Goal: Check status: Check status

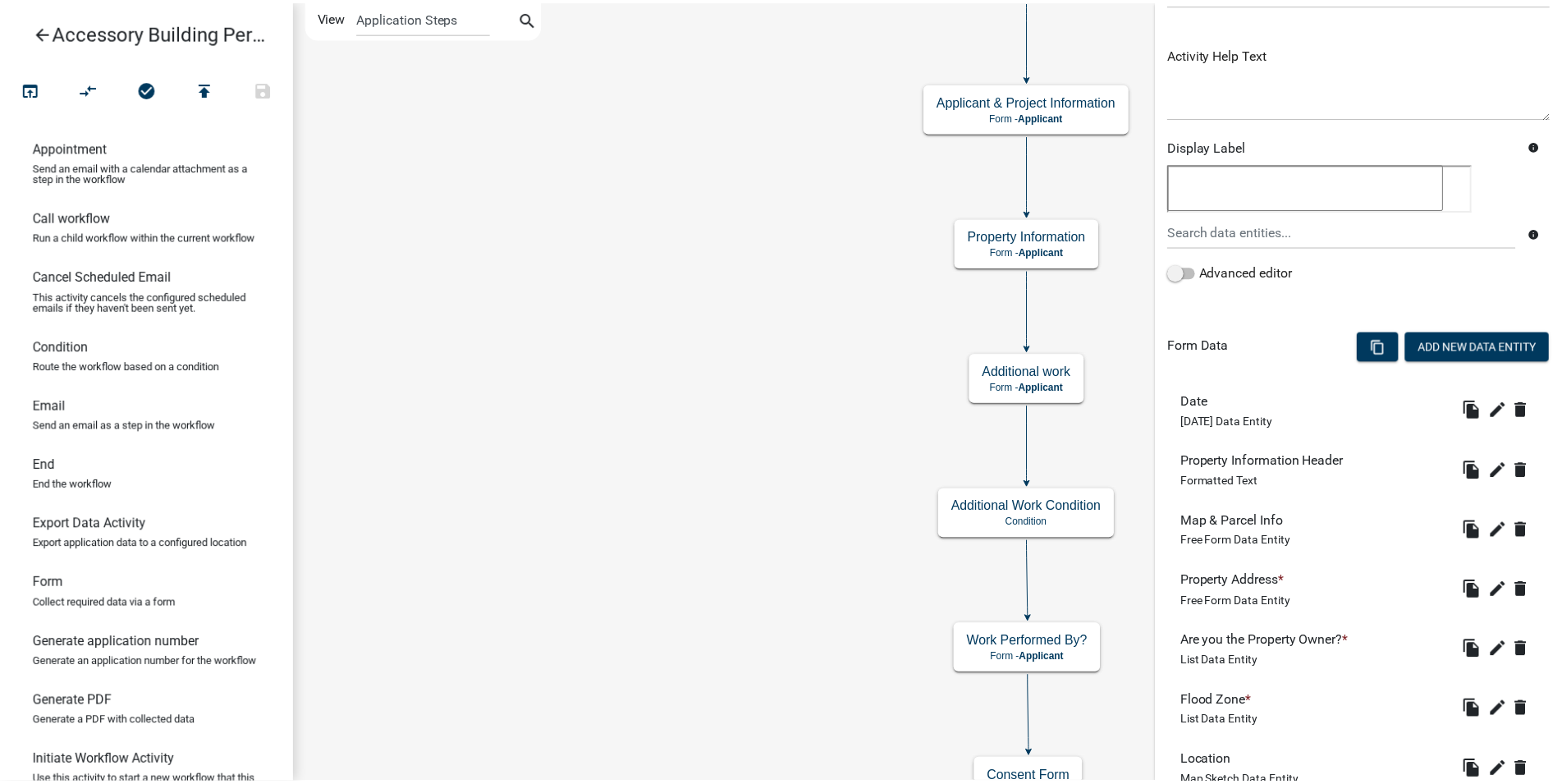
scroll to position [410, 0]
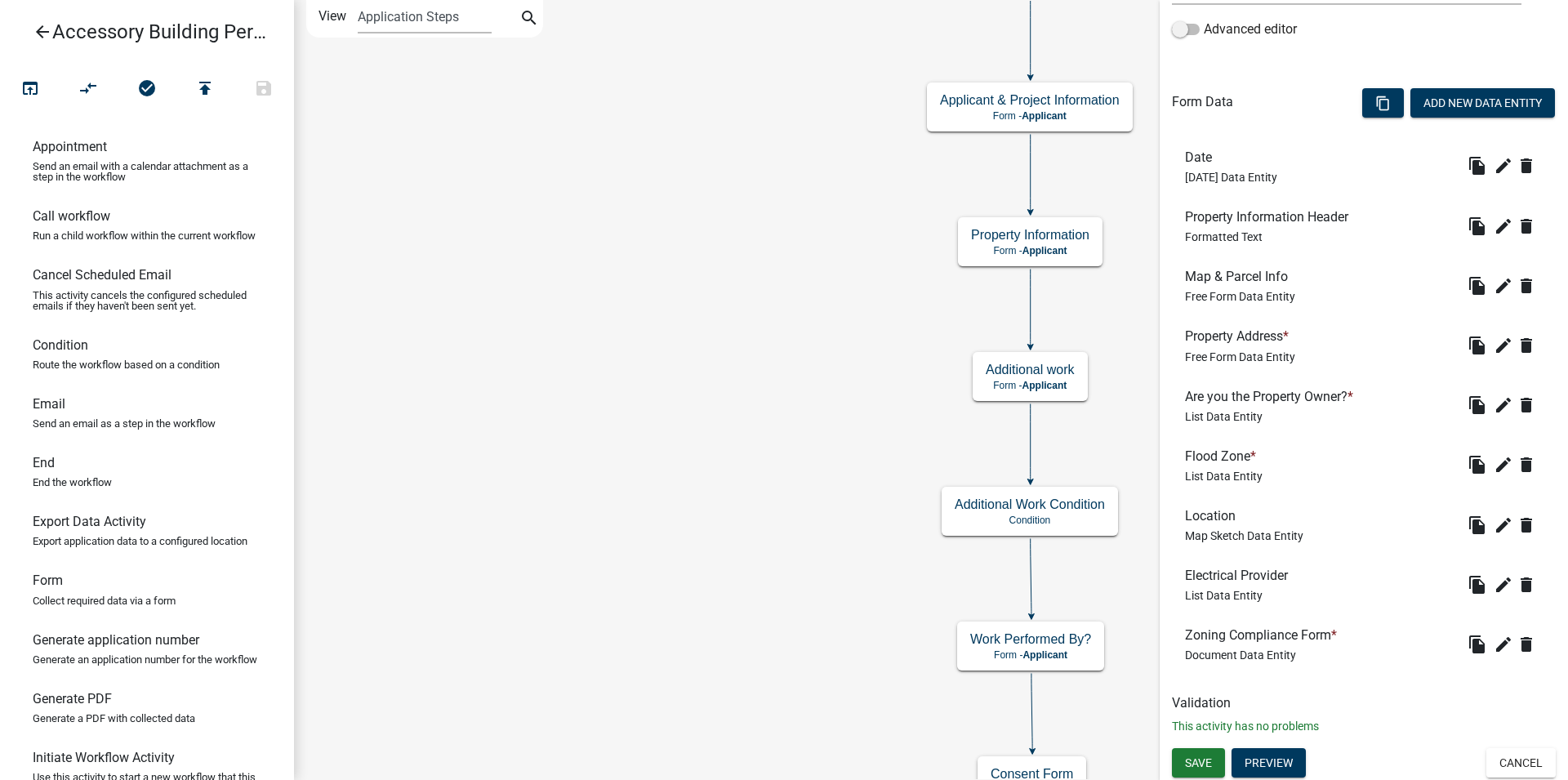
click at [44, 26] on icon "arrow_back" at bounding box center [43, 34] width 20 height 23
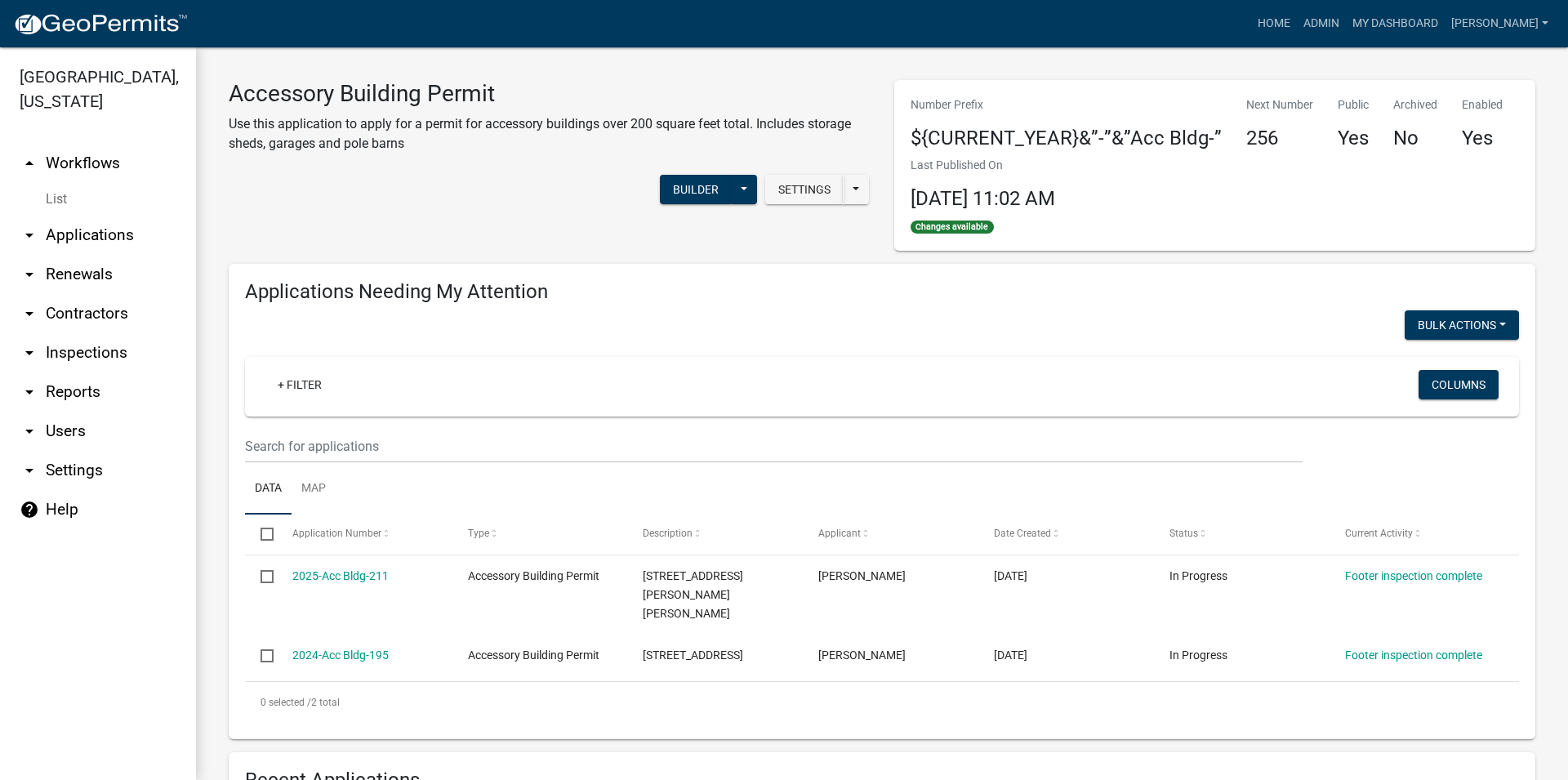
click at [44, 21] on img at bounding box center [100, 25] width 175 height 25
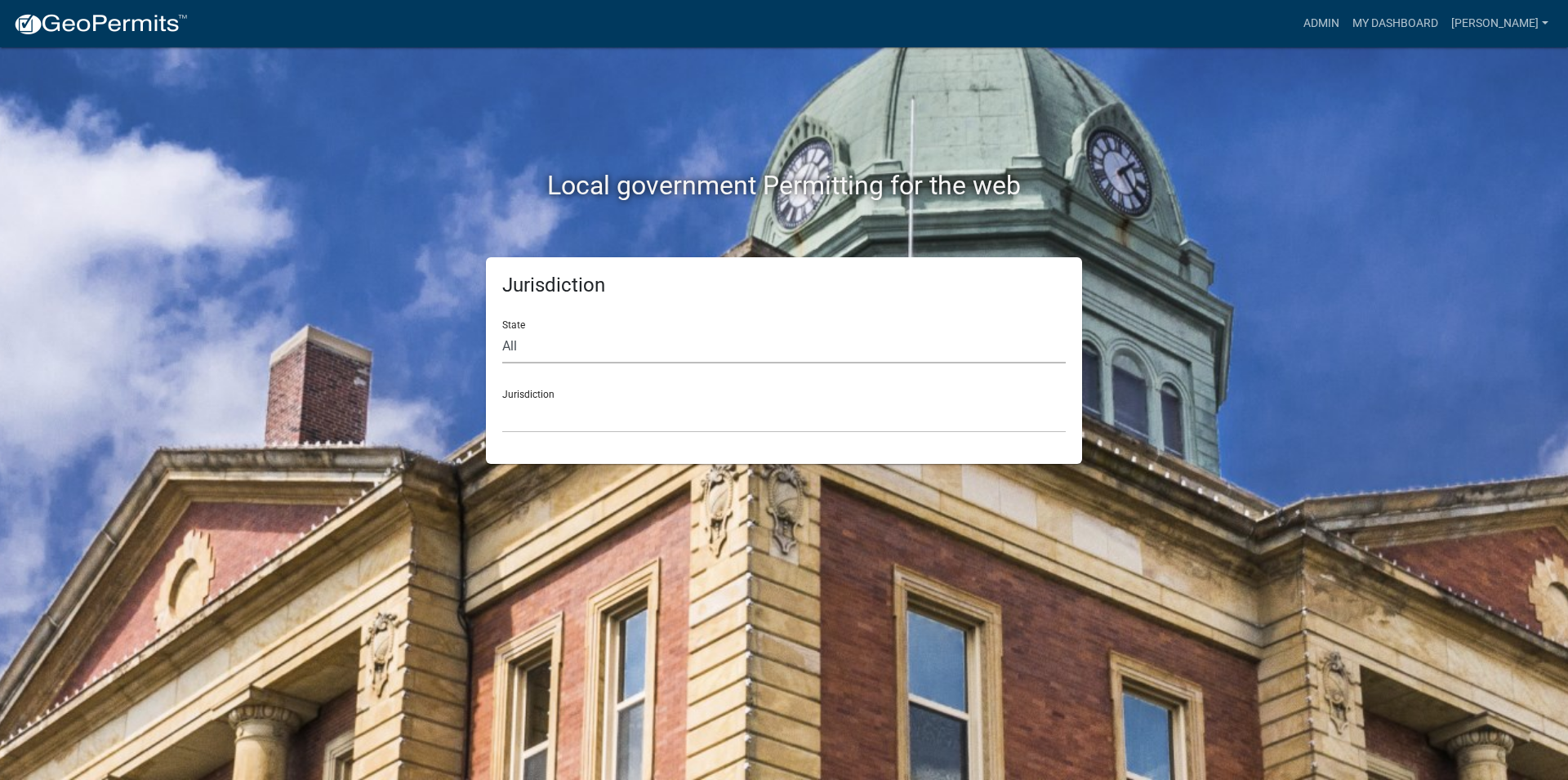
click at [502, 330] on select "All [US_STATE] [US_STATE] [US_STATE] [US_STATE] [US_STATE] [US_STATE] [US_STATE…" at bounding box center [783, 347] width 563 height 34
select select "[US_STATE]"
click option "[US_STATE]" at bounding box center [0, 0] width 0 height 0
click at [561, 397] on div "Jurisdiction City of [GEOGRAPHIC_DATA], [US_STATE] [GEOGRAPHIC_DATA], [US_STATE…" at bounding box center [783, 405] width 563 height 57
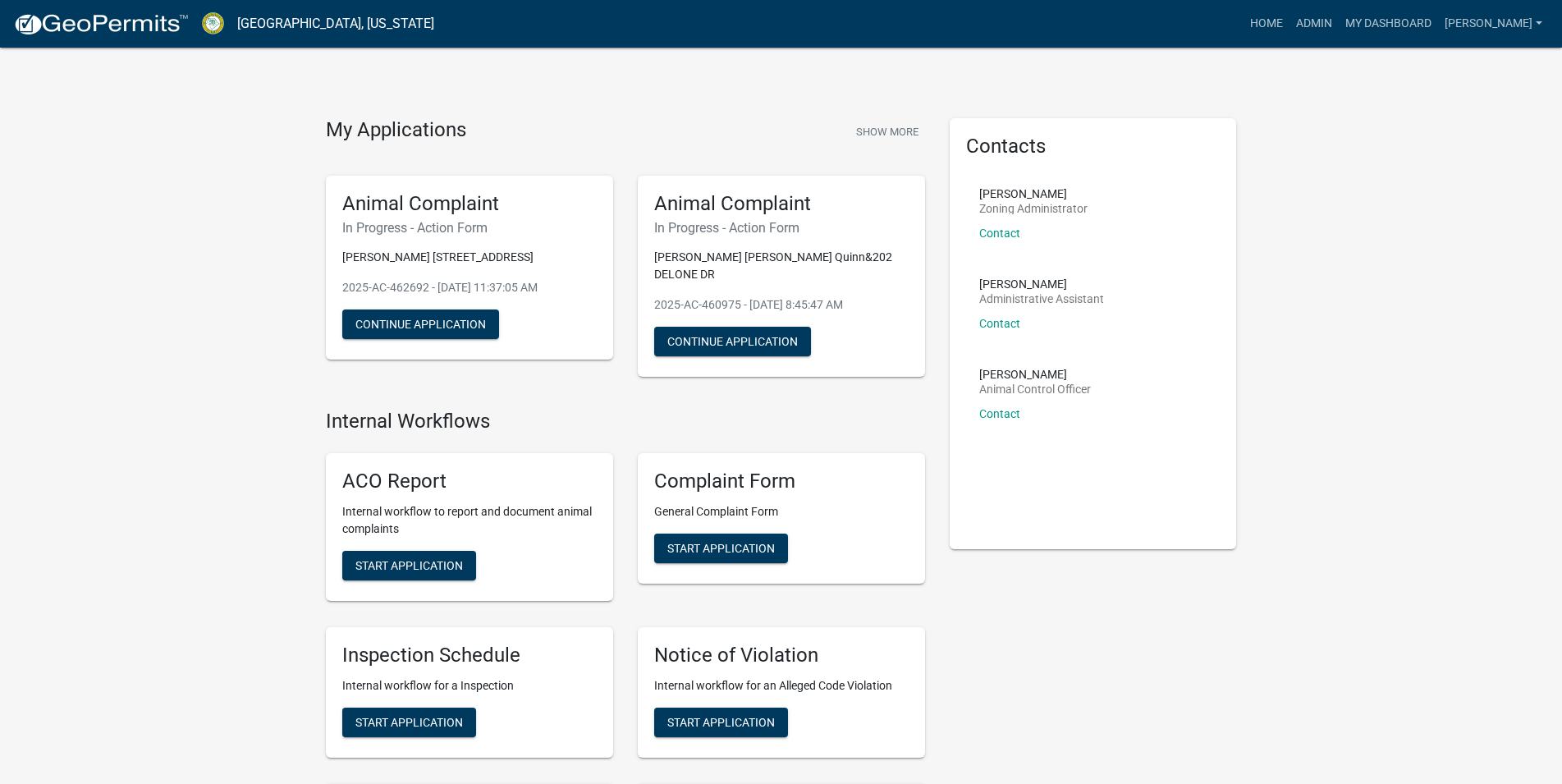
drag, startPoint x: 479, startPoint y: 118, endPoint x: 340, endPoint y: 136, distance: 140.2
click at [340, 136] on div "My Applications Show More" at bounding box center [626, 134] width 599 height 31
drag, startPoint x: 337, startPoint y: 127, endPoint x: 489, endPoint y: 118, distance: 152.3
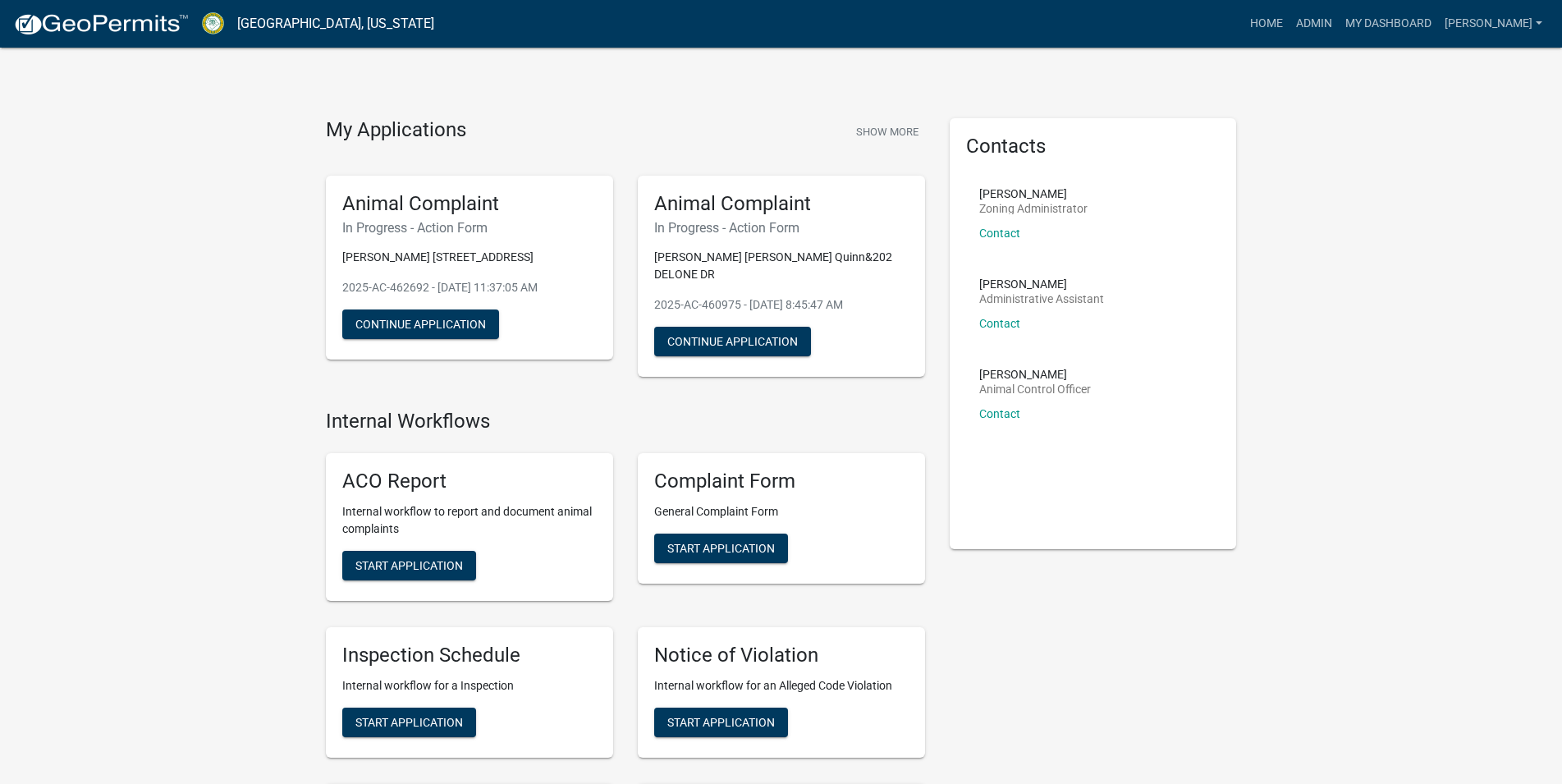
click at [479, 126] on div "My Applications Show More" at bounding box center [626, 134] width 599 height 31
drag, startPoint x: 314, startPoint y: 143, endPoint x: 508, endPoint y: 130, distance: 194.4
click at [514, 124] on div "My Applications Show More Animal Complaint In Progress - Action Form [PERSON_NA…" at bounding box center [626, 254] width 624 height 272
click at [462, 136] on h4 "My Applications" at bounding box center [396, 131] width 140 height 25
drag, startPoint x: 364, startPoint y: 130, endPoint x: 495, endPoint y: 119, distance: 131.5
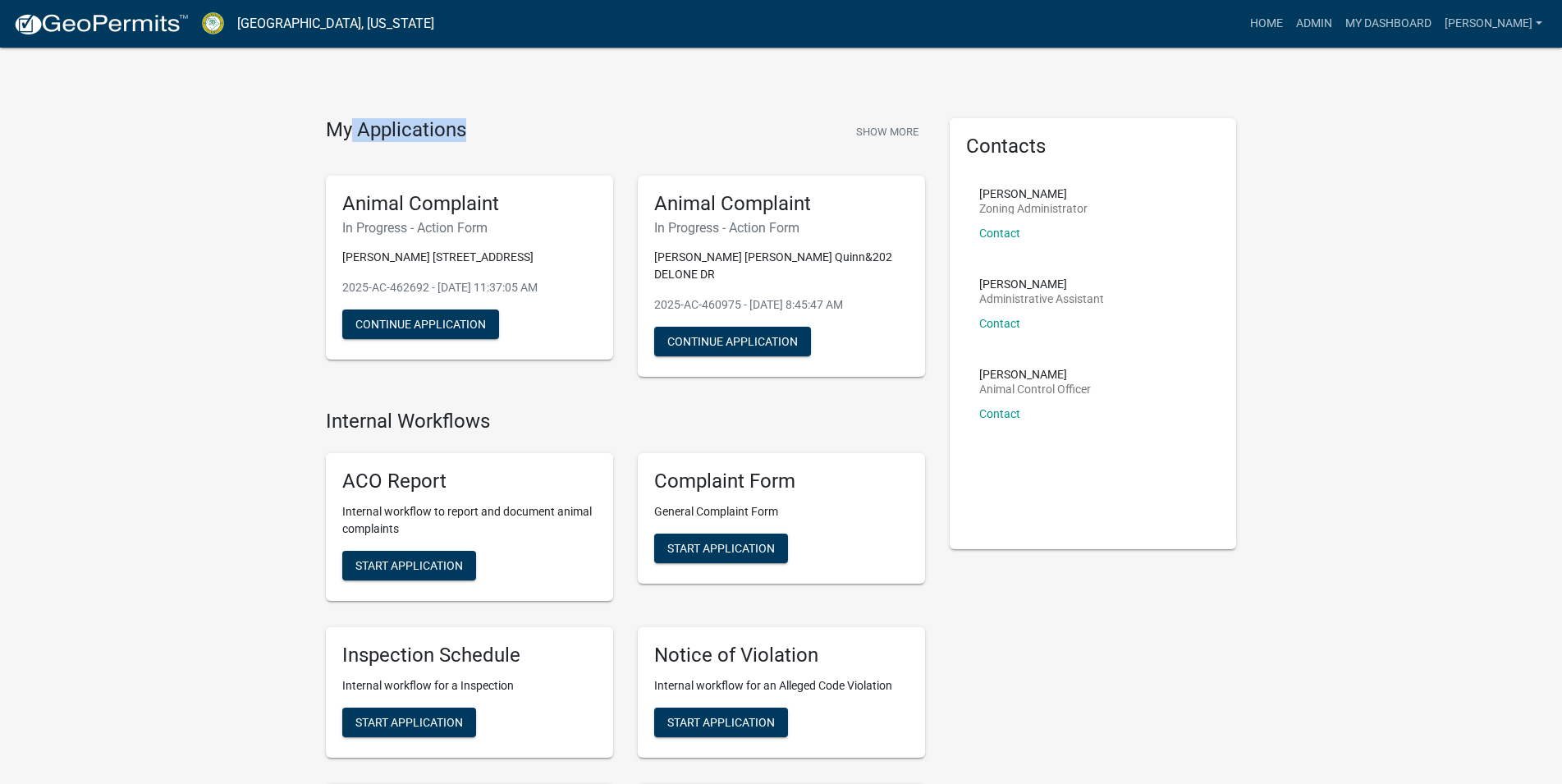
click at [495, 119] on div "My Applications Show More" at bounding box center [626, 134] width 599 height 31
drag, startPoint x: 346, startPoint y: 135, endPoint x: 441, endPoint y: 132, distance: 95.0
click at [444, 123] on h4 "My Applications" at bounding box center [396, 131] width 140 height 25
drag, startPoint x: 320, startPoint y: 128, endPoint x: 475, endPoint y: 109, distance: 156.2
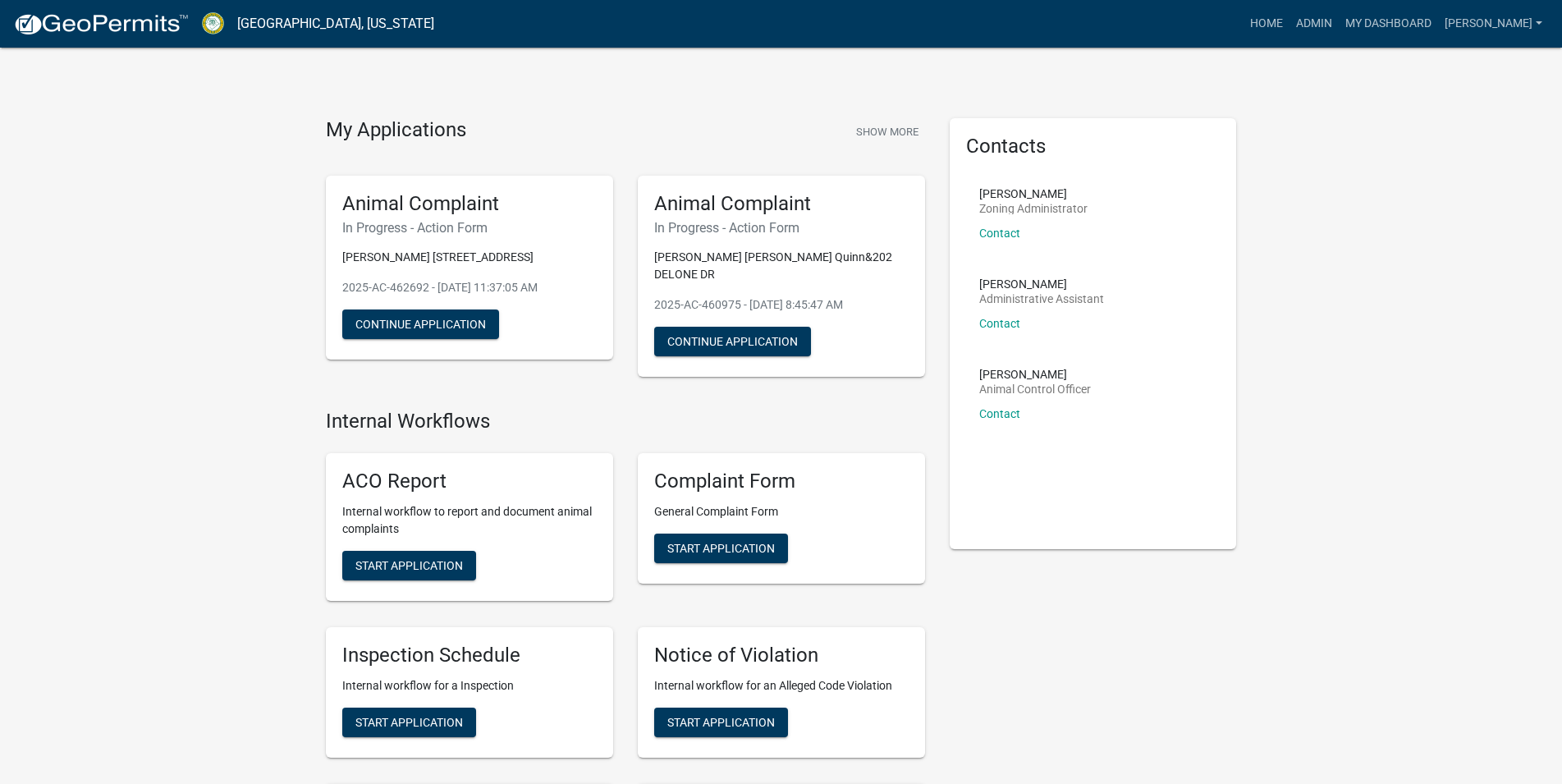
drag, startPoint x: 327, startPoint y: 133, endPoint x: 487, endPoint y: 119, distance: 160.6
click at [474, 122] on div "My Applications Show More" at bounding box center [626, 134] width 599 height 31
click at [479, 139] on div "My Applications Show More" at bounding box center [626, 134] width 599 height 31
drag, startPoint x: 287, startPoint y: 130, endPoint x: 500, endPoint y: 127, distance: 213.0
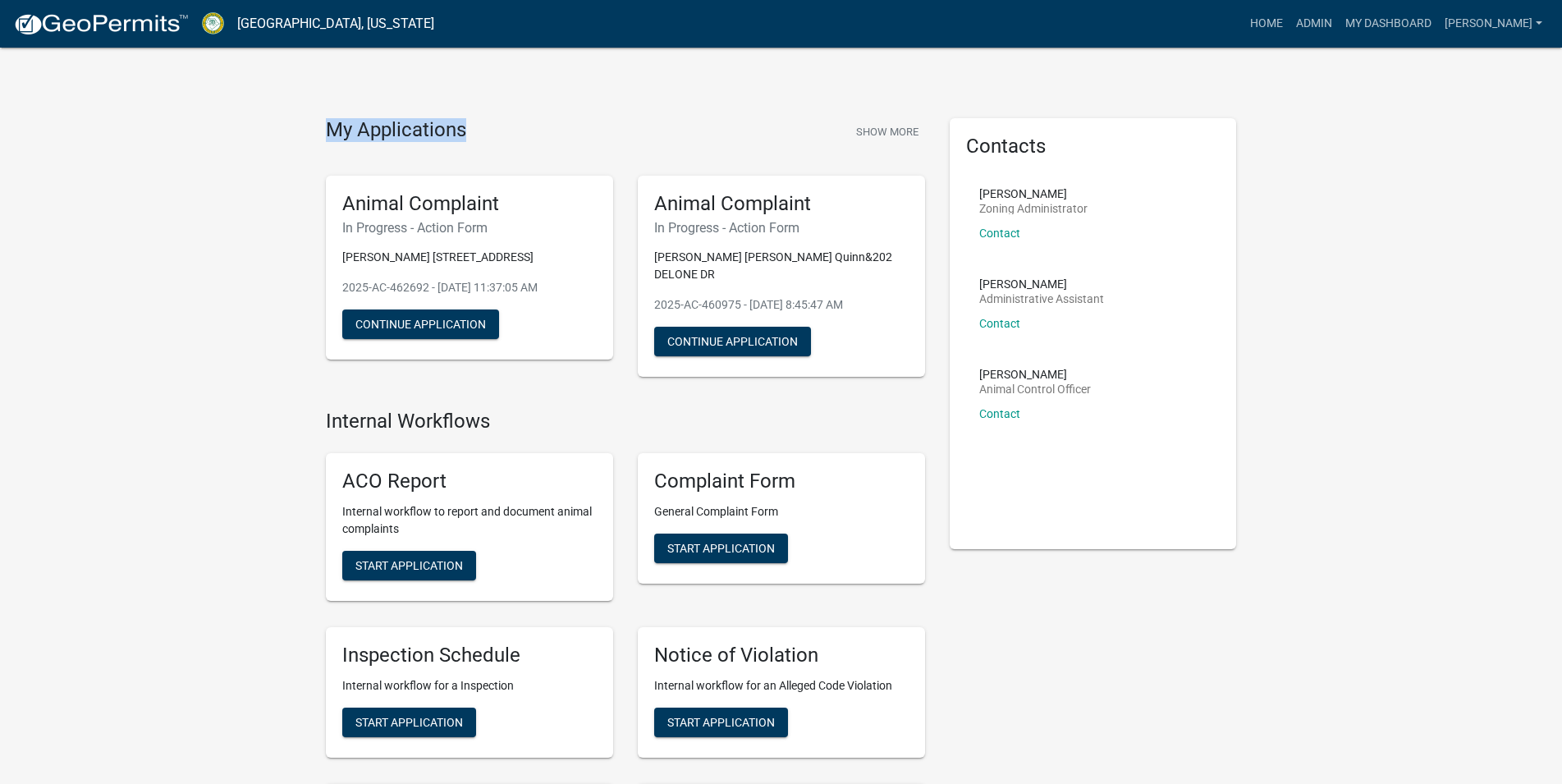
click at [500, 127] on div "My Applications Show More" at bounding box center [626, 134] width 599 height 31
drag, startPoint x: 483, startPoint y: 123, endPoint x: 224, endPoint y: 151, distance: 260.5
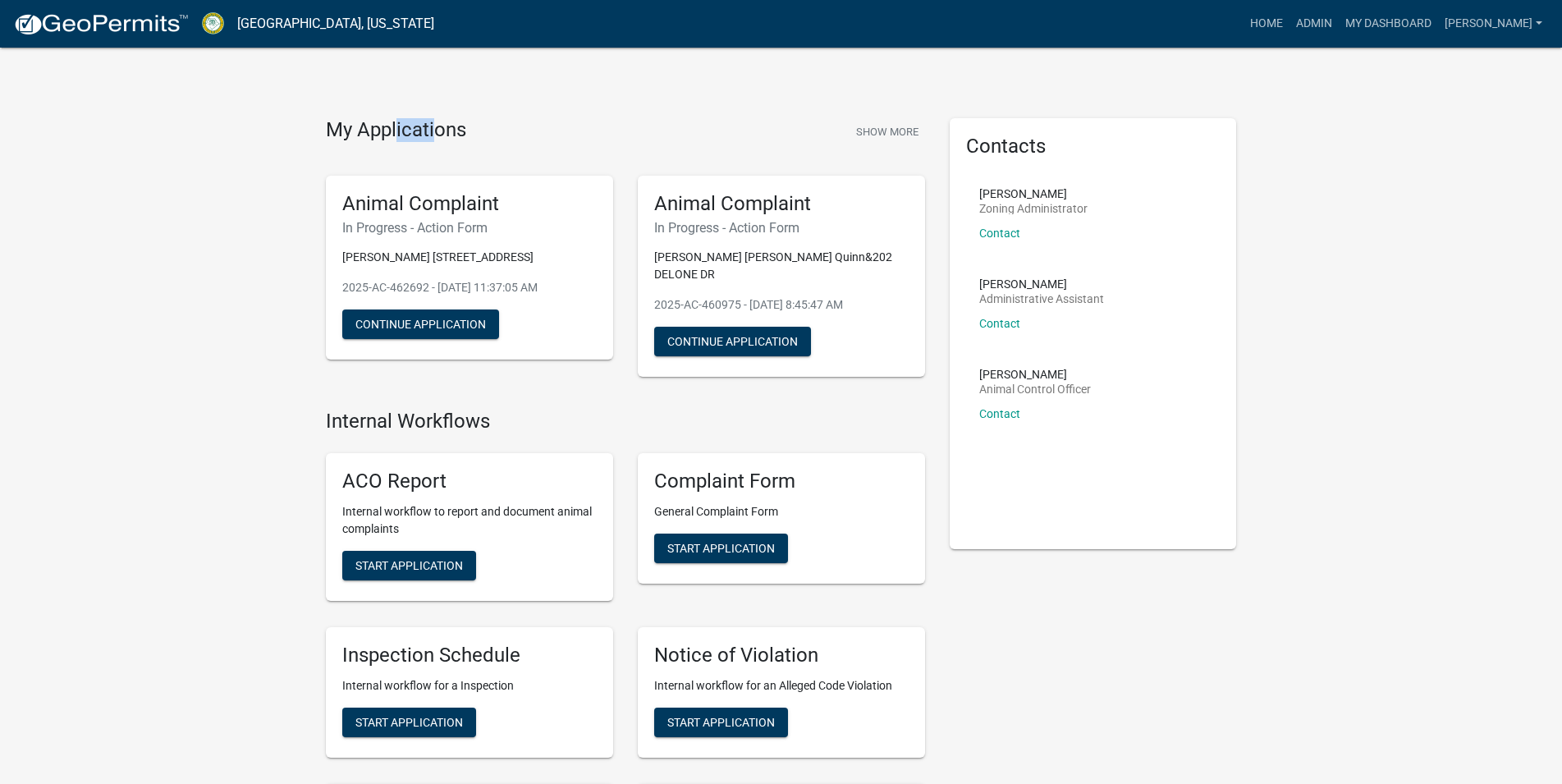
drag, startPoint x: 397, startPoint y: 81, endPoint x: 496, endPoint y: 122, distance: 107.2
drag, startPoint x: 483, startPoint y: 123, endPoint x: 247, endPoint y: 121, distance: 236.0
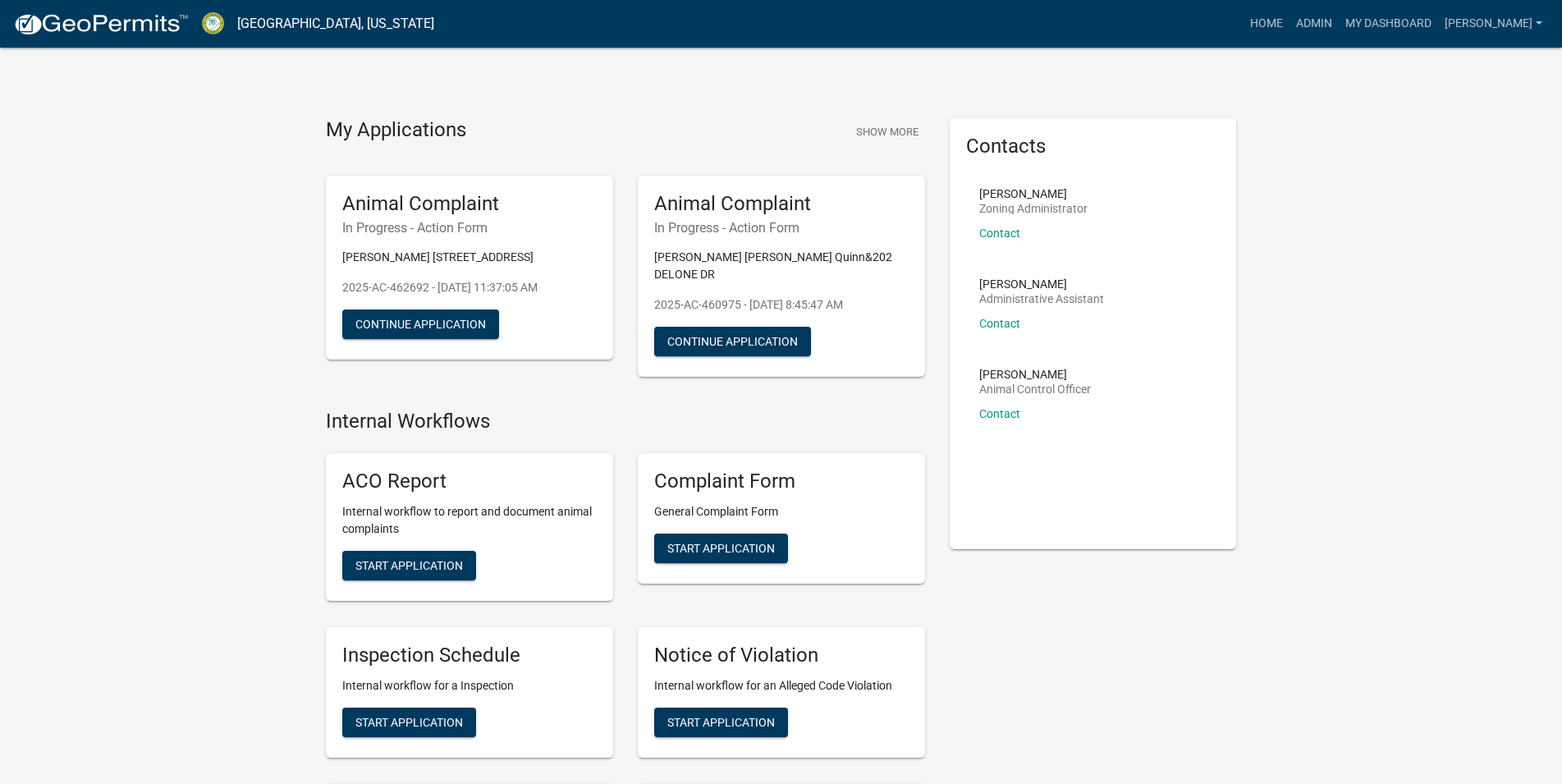
drag, startPoint x: 326, startPoint y: 102, endPoint x: 462, endPoint y: 109, distance: 136.2
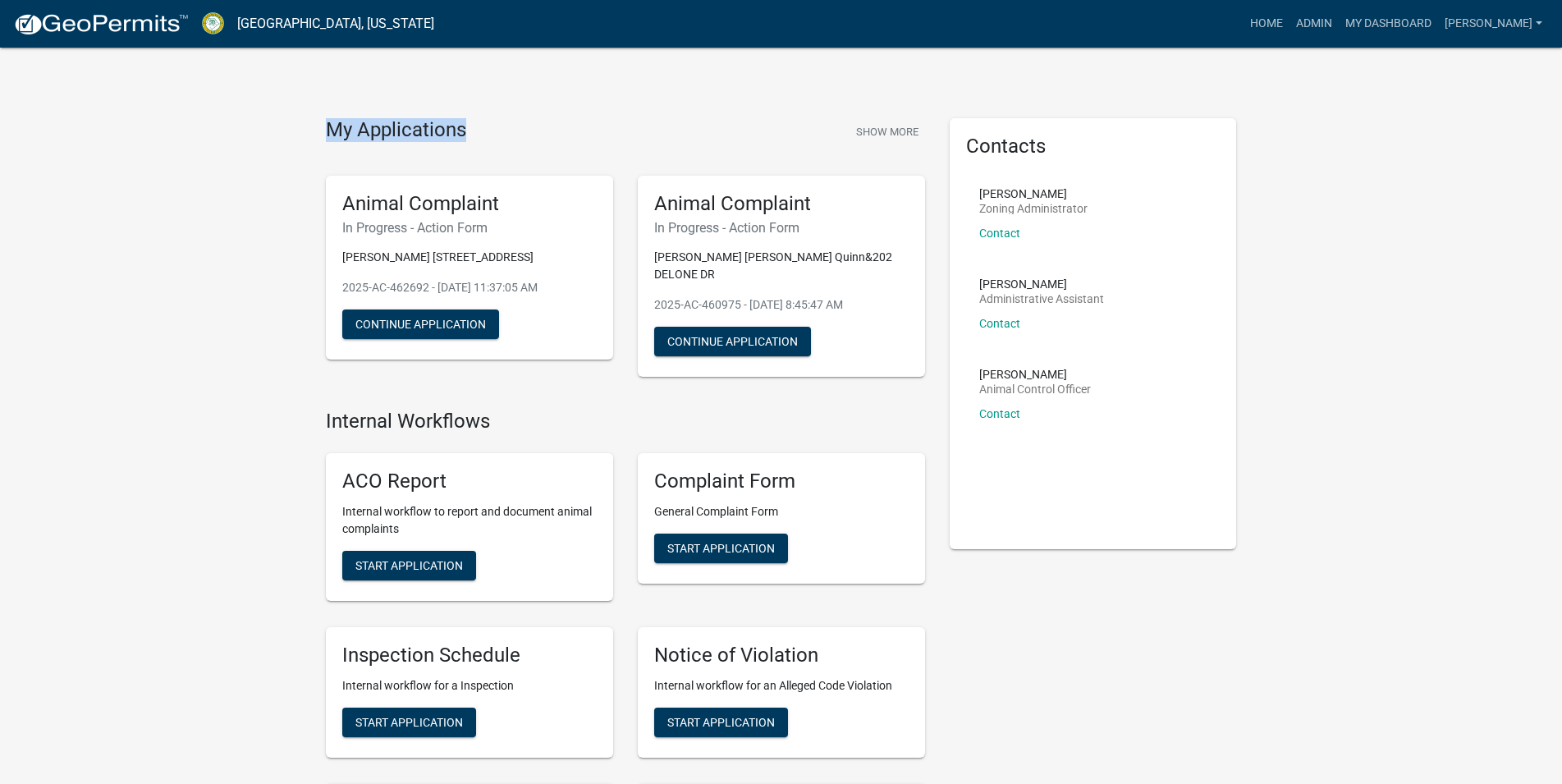
drag, startPoint x: 327, startPoint y: 118, endPoint x: 509, endPoint y: 144, distance: 183.8
click at [491, 124] on div "My Applications Show More" at bounding box center [626, 134] width 599 height 31
drag, startPoint x: 462, startPoint y: 106, endPoint x: 268, endPoint y: 130, distance: 195.5
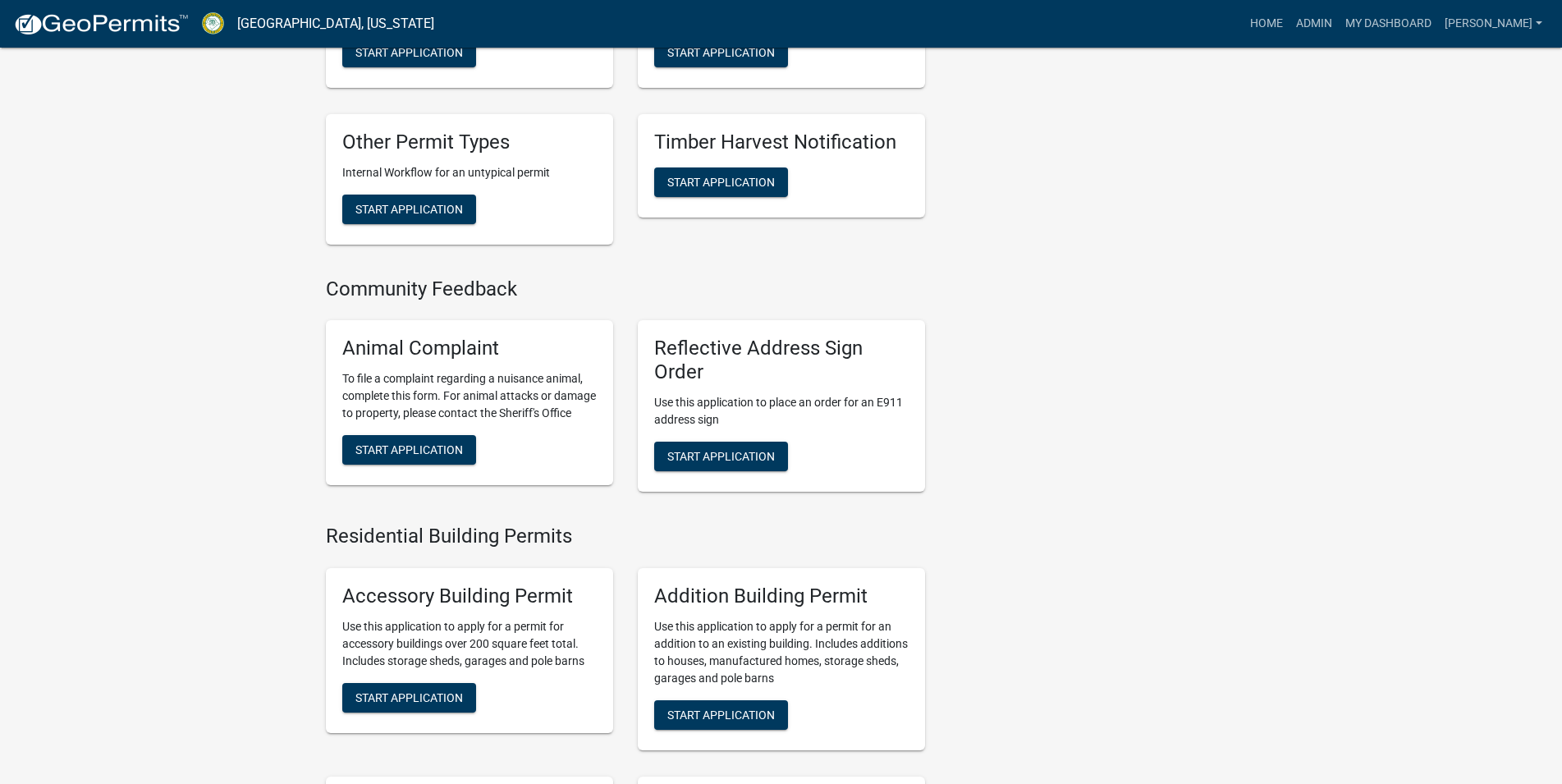
scroll to position [335, 0]
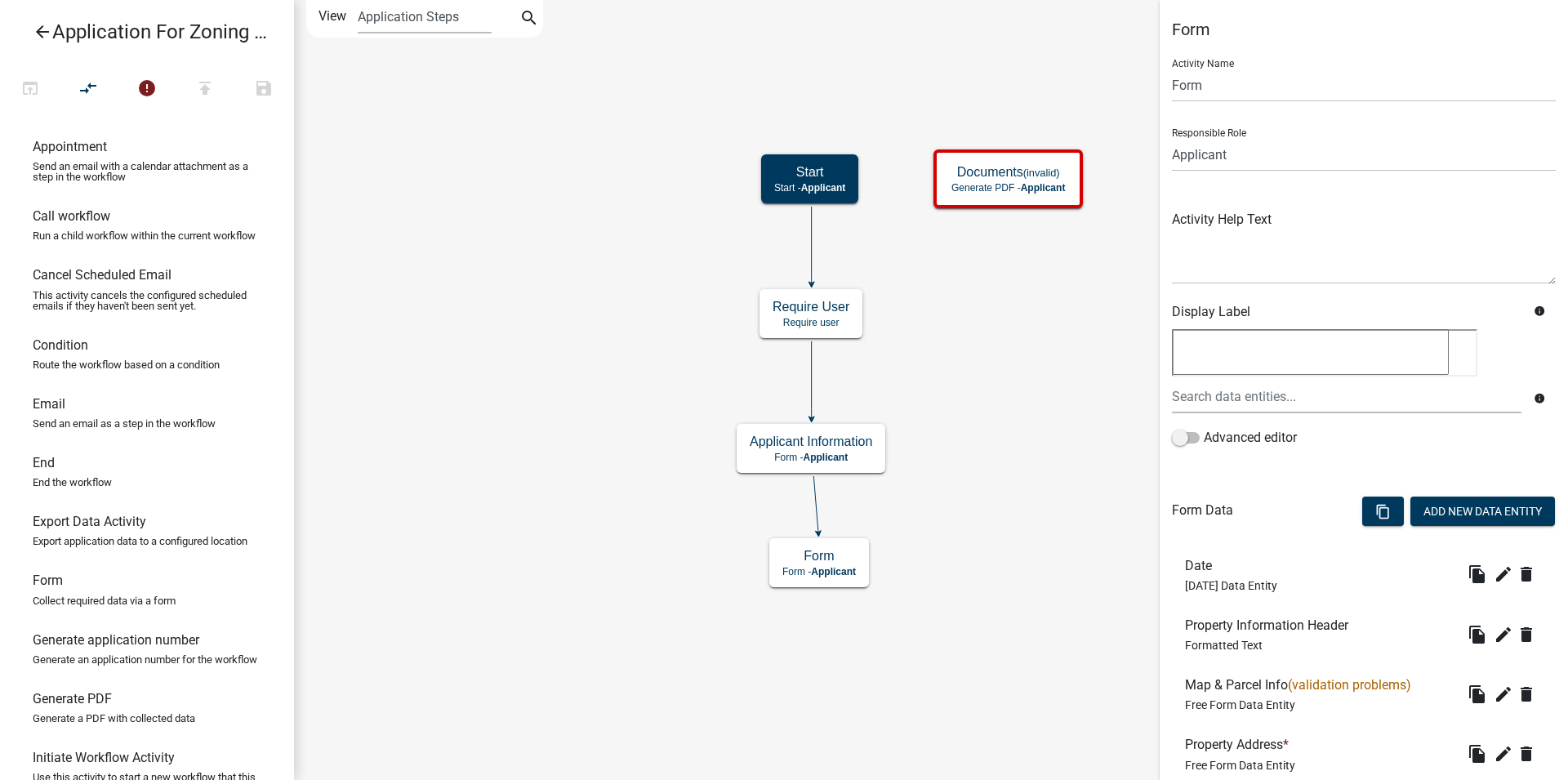
scroll to position [250, 0]
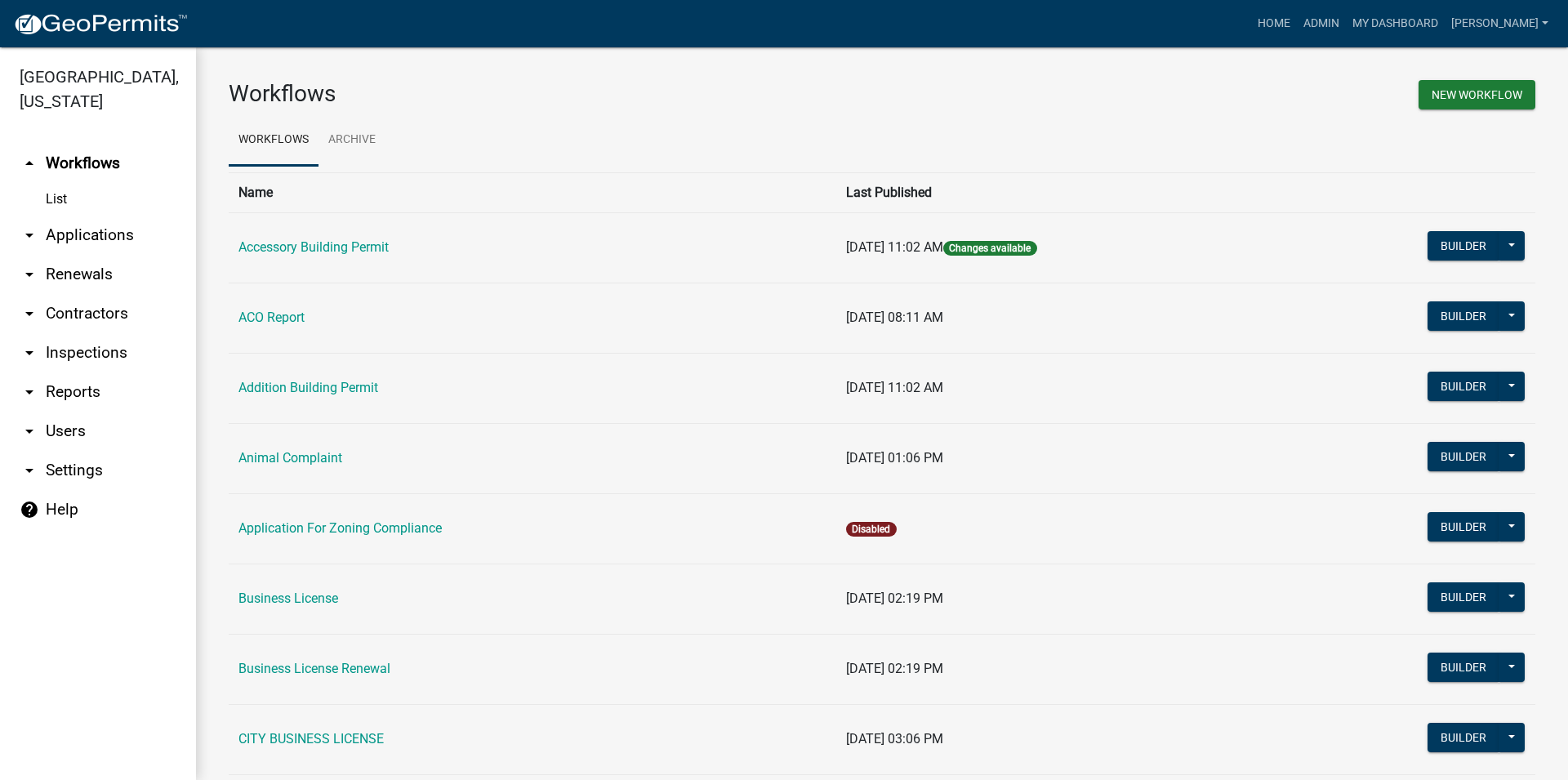
click at [79, 309] on link "arrow_drop_down Contractors" at bounding box center [98, 314] width 196 height 39
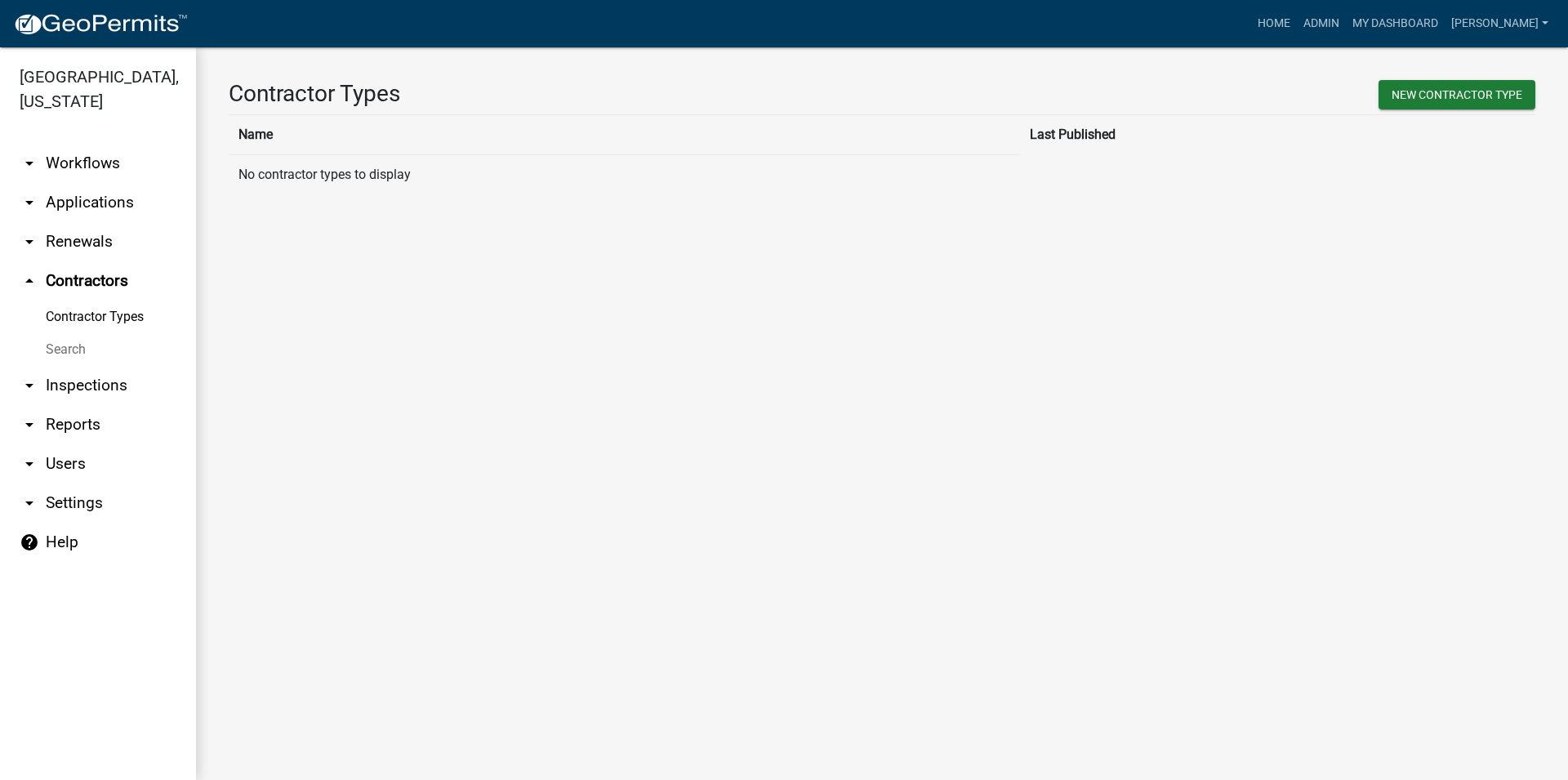
click at [92, 394] on link "arrow_drop_down Inspections" at bounding box center [98, 386] width 196 height 39
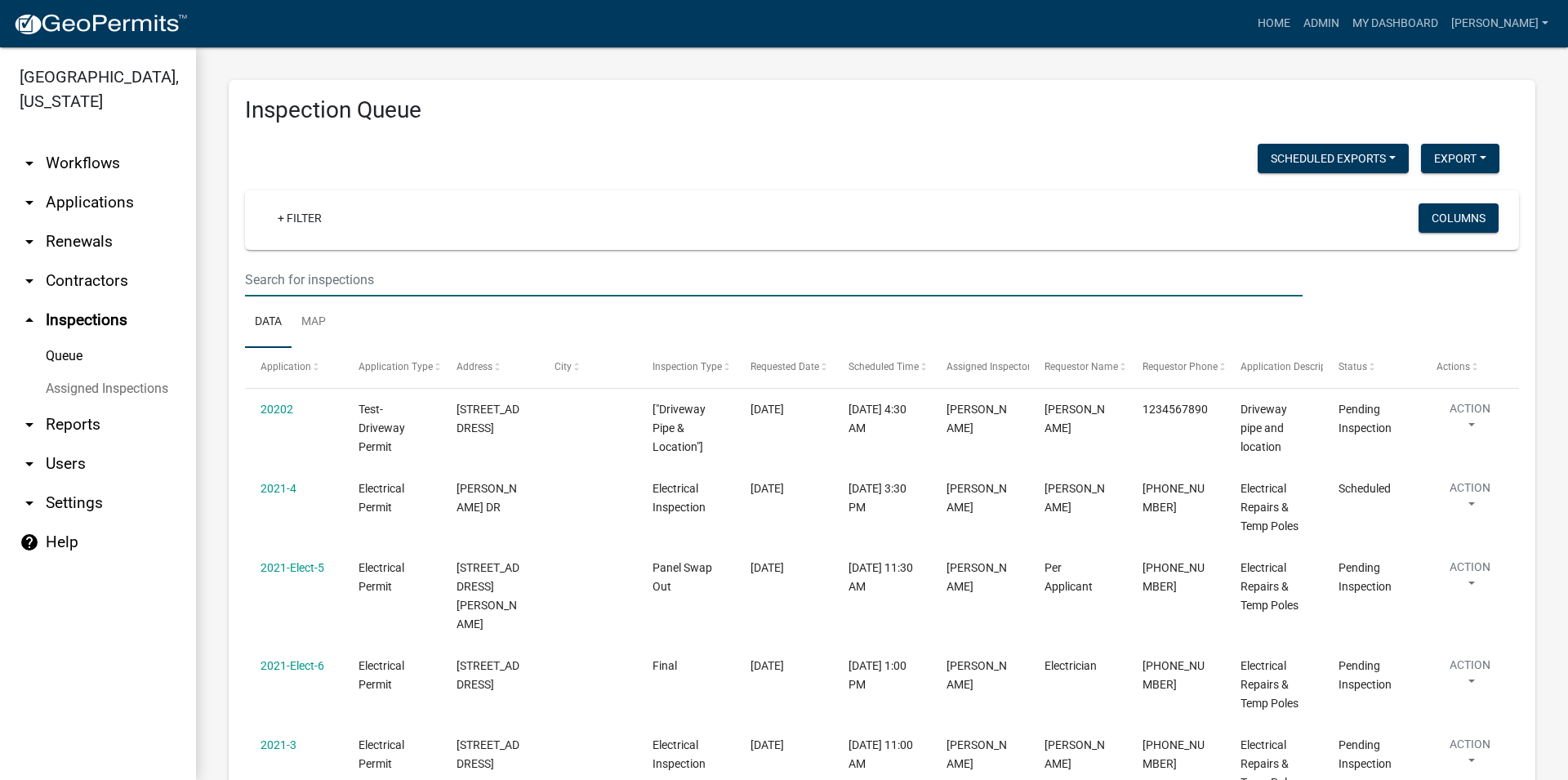
click at [334, 270] on input "text" at bounding box center [773, 280] width 1058 height 34
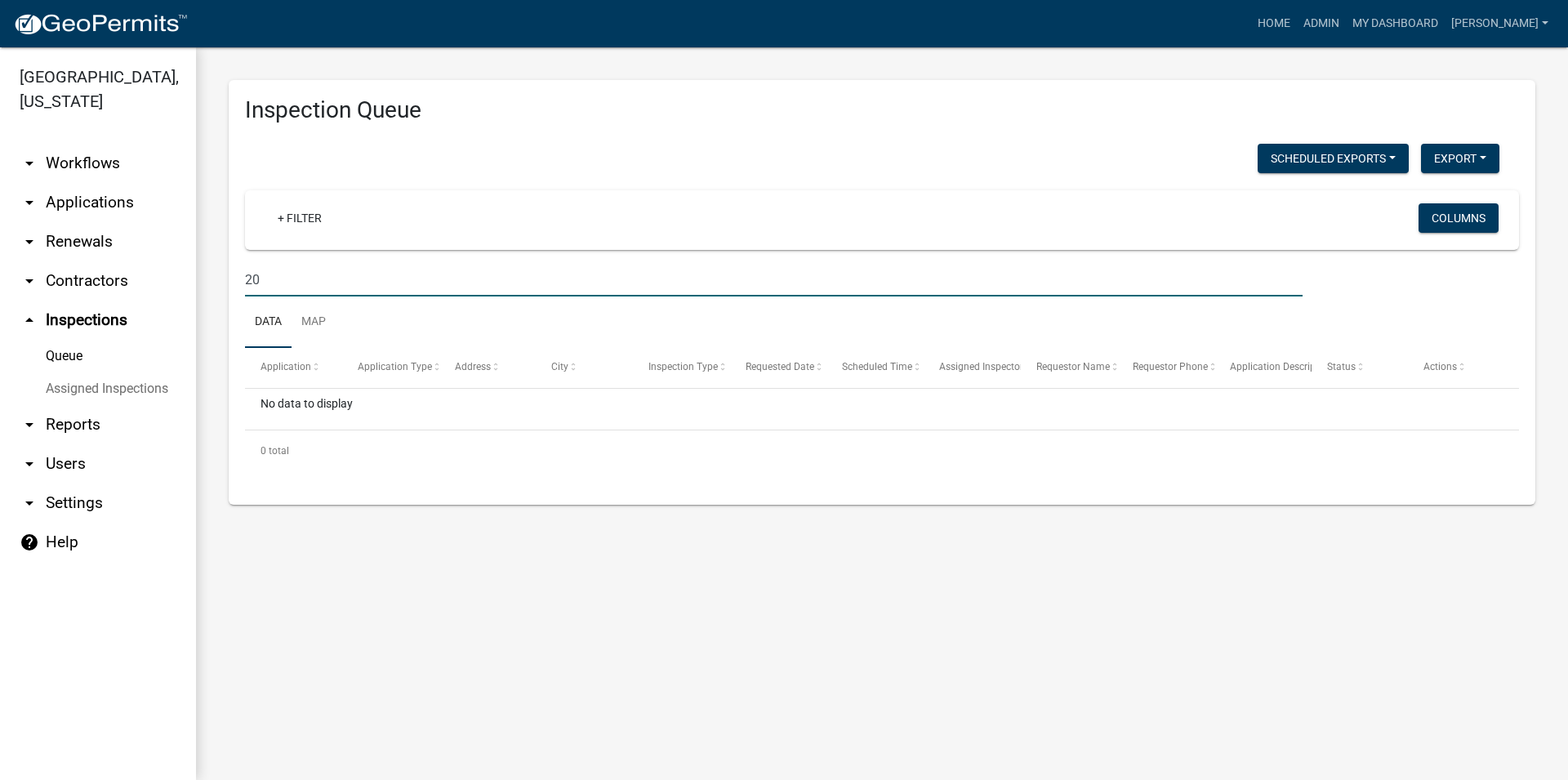
type input "2"
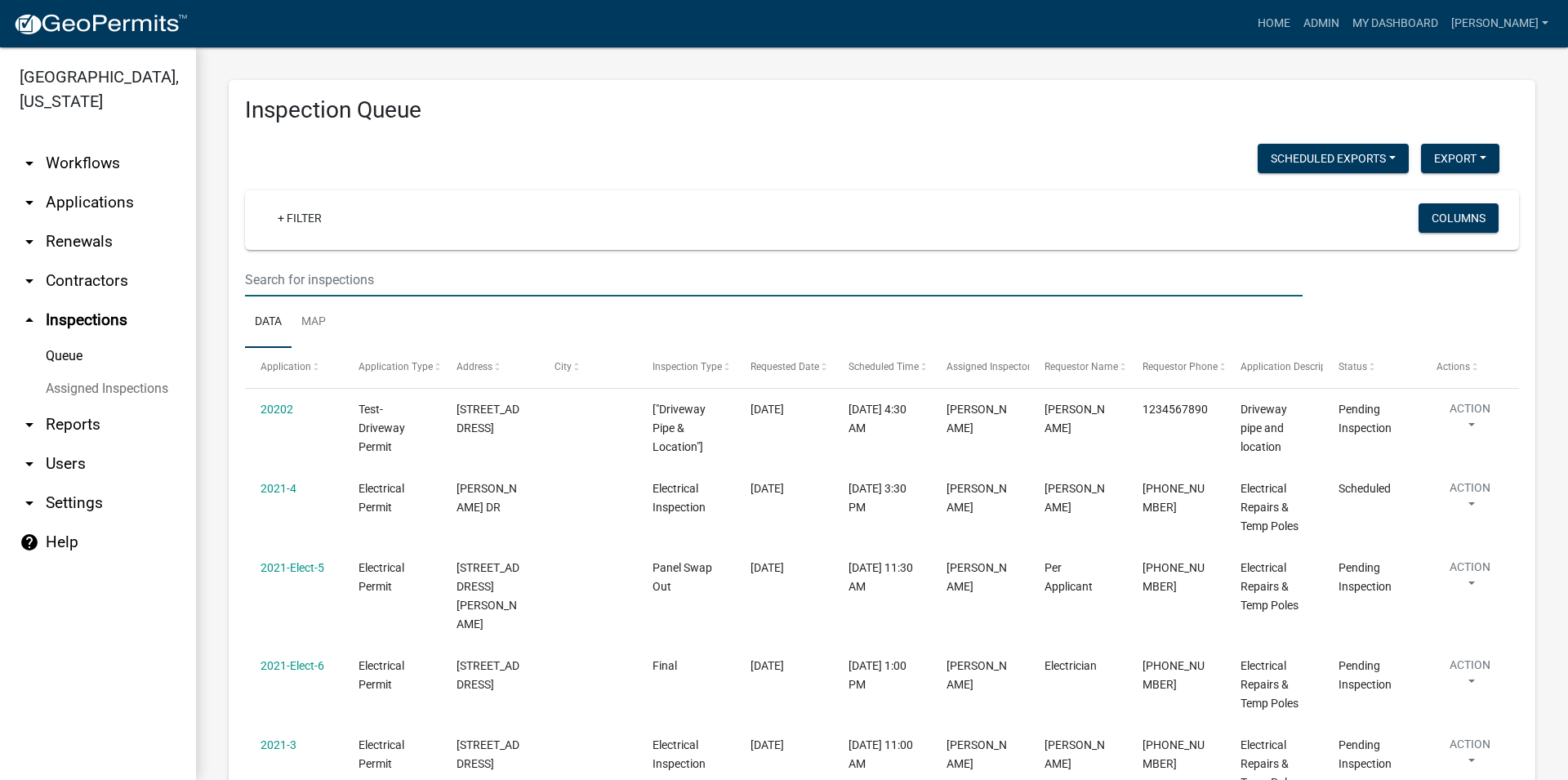
click at [79, 201] on link "arrow_drop_down Applications" at bounding box center [98, 202] width 196 height 39
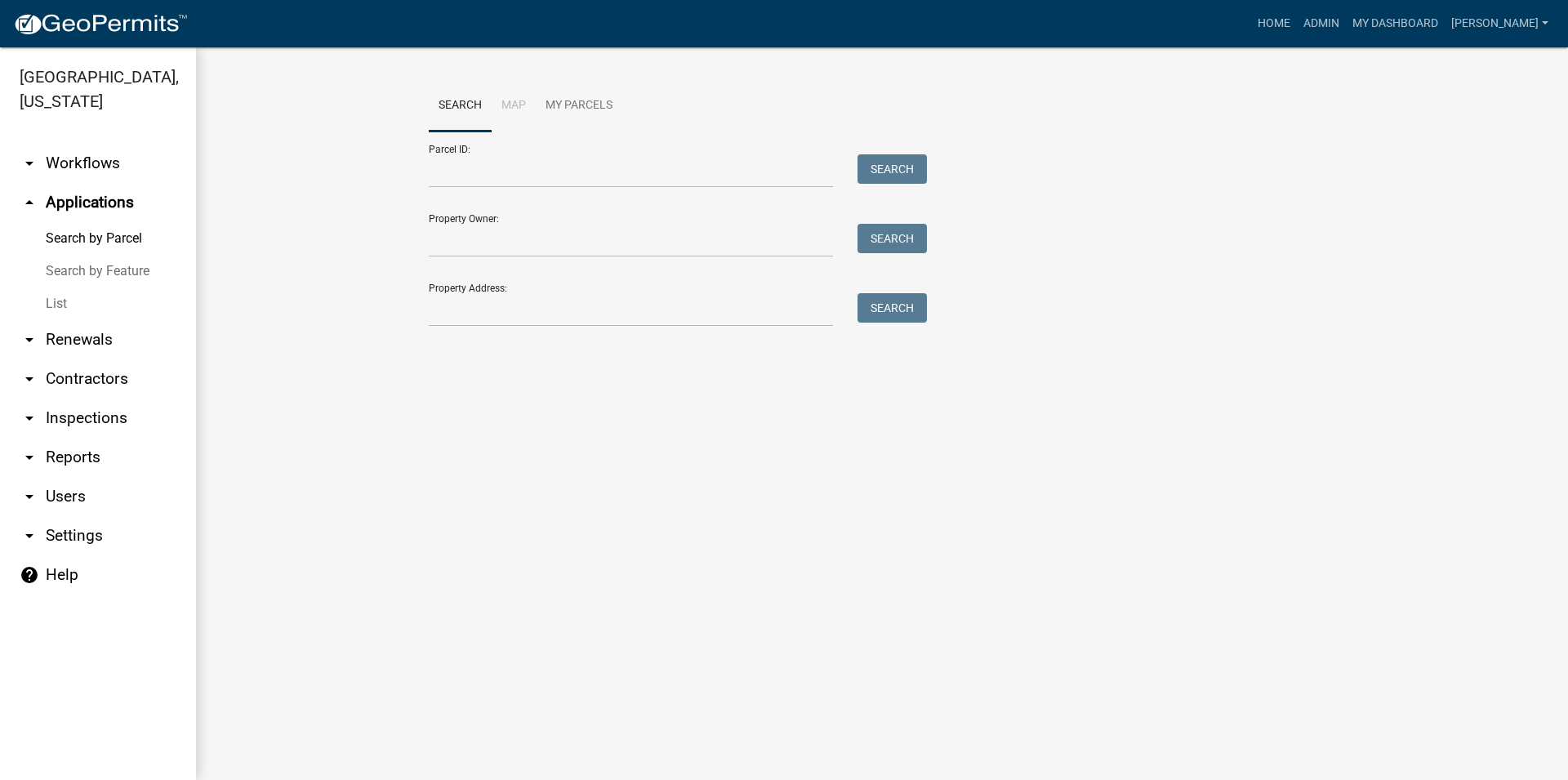
click at [93, 300] on link "List" at bounding box center [98, 303] width 196 height 33
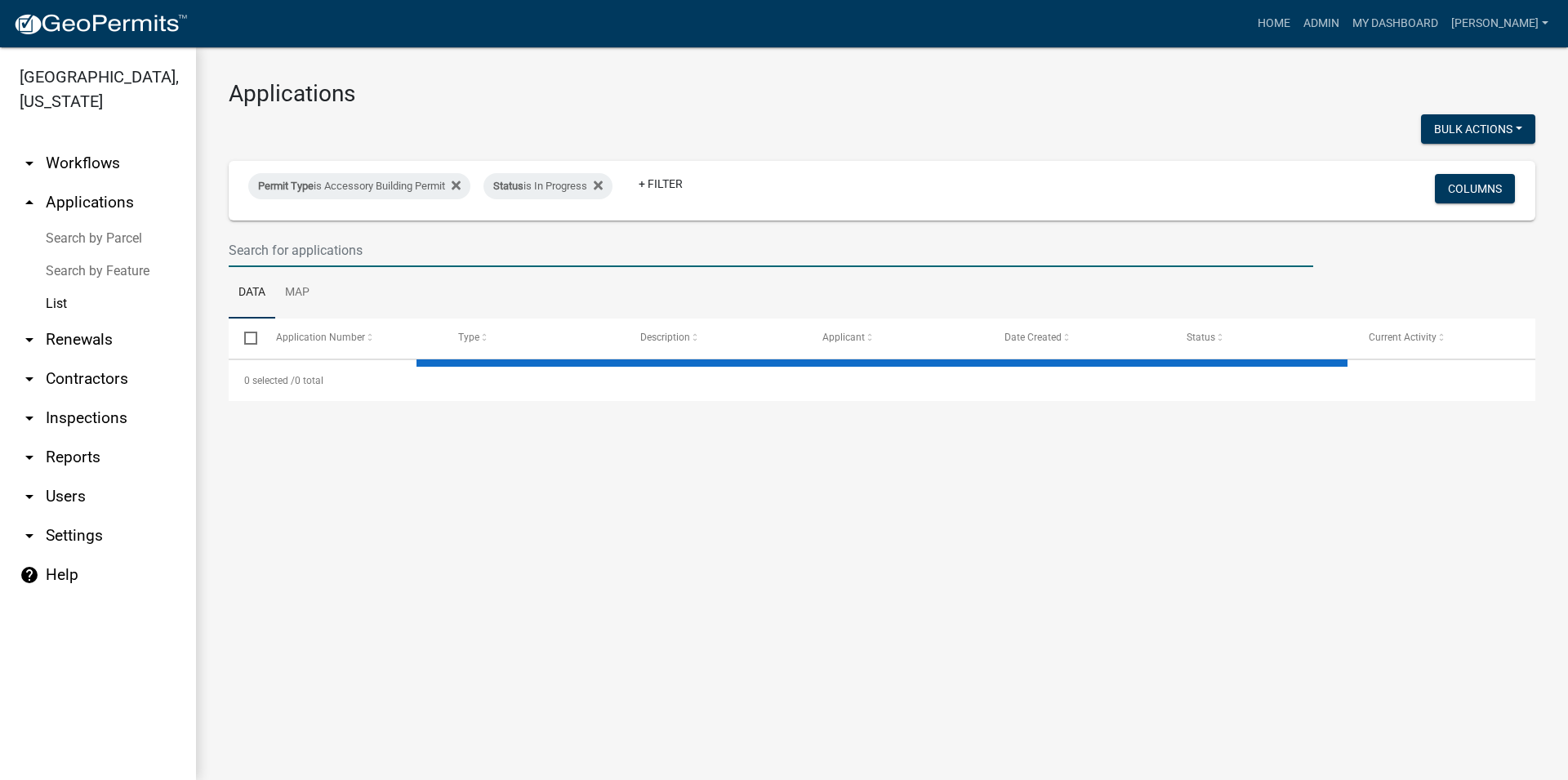
click at [412, 248] on input "text" at bounding box center [771, 250] width 1085 height 34
select select "3: 100"
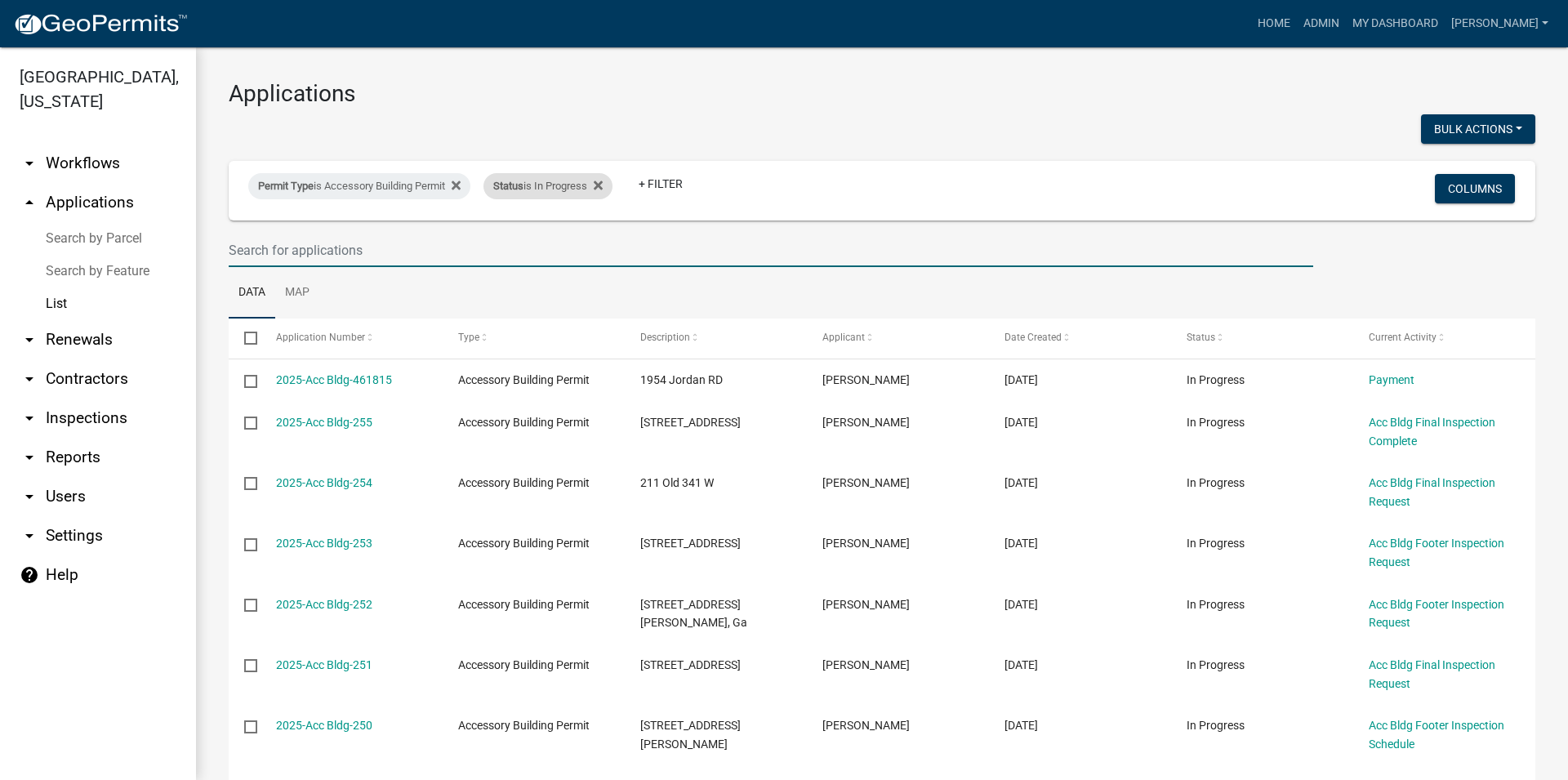
click at [613, 183] on div "Status is In Progress" at bounding box center [548, 185] width 129 height 26
select select "1"
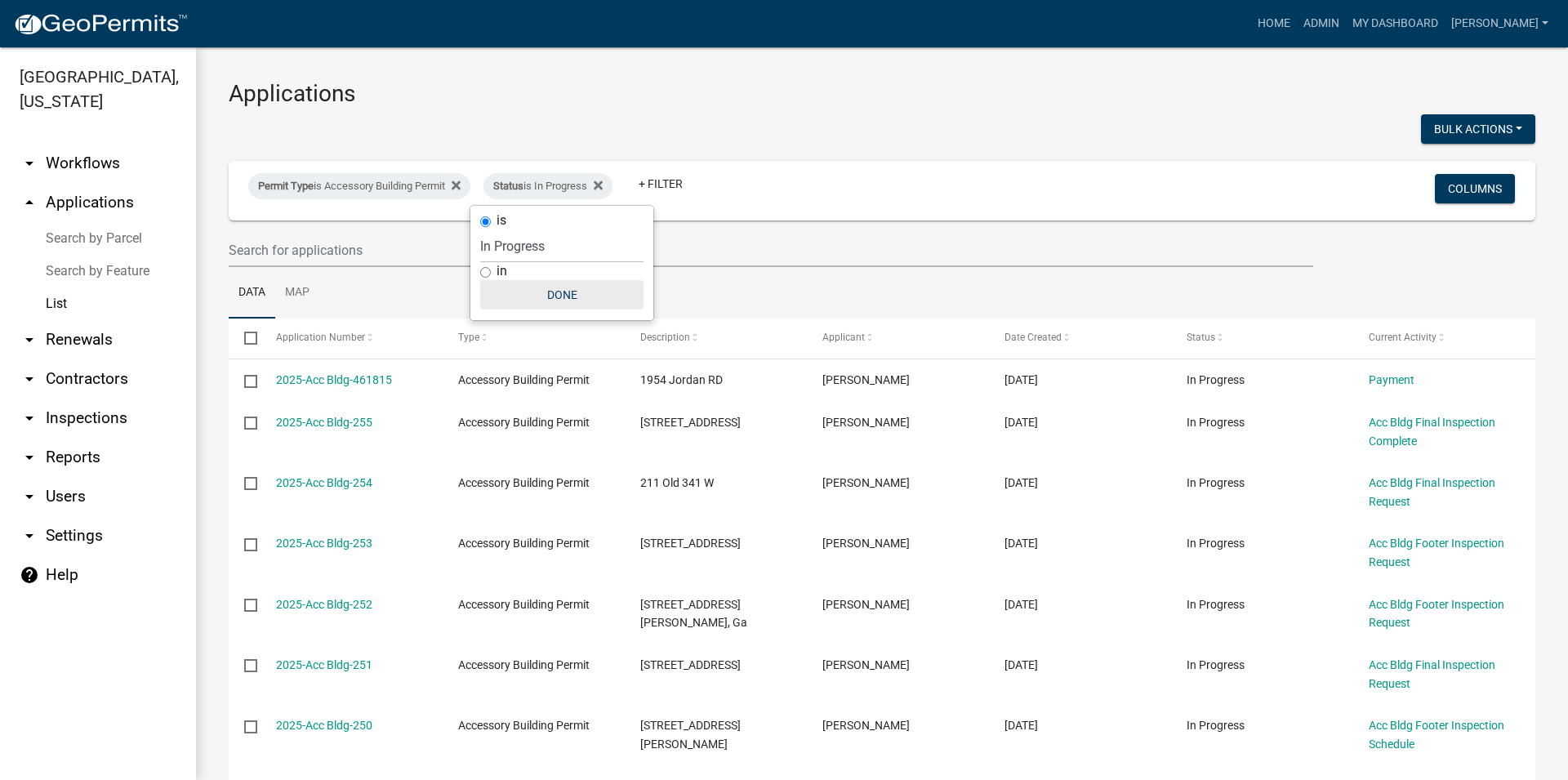
click at [553, 293] on button "Done" at bounding box center [562, 294] width 163 height 29
click at [460, 183] on icon at bounding box center [456, 185] width 9 height 9
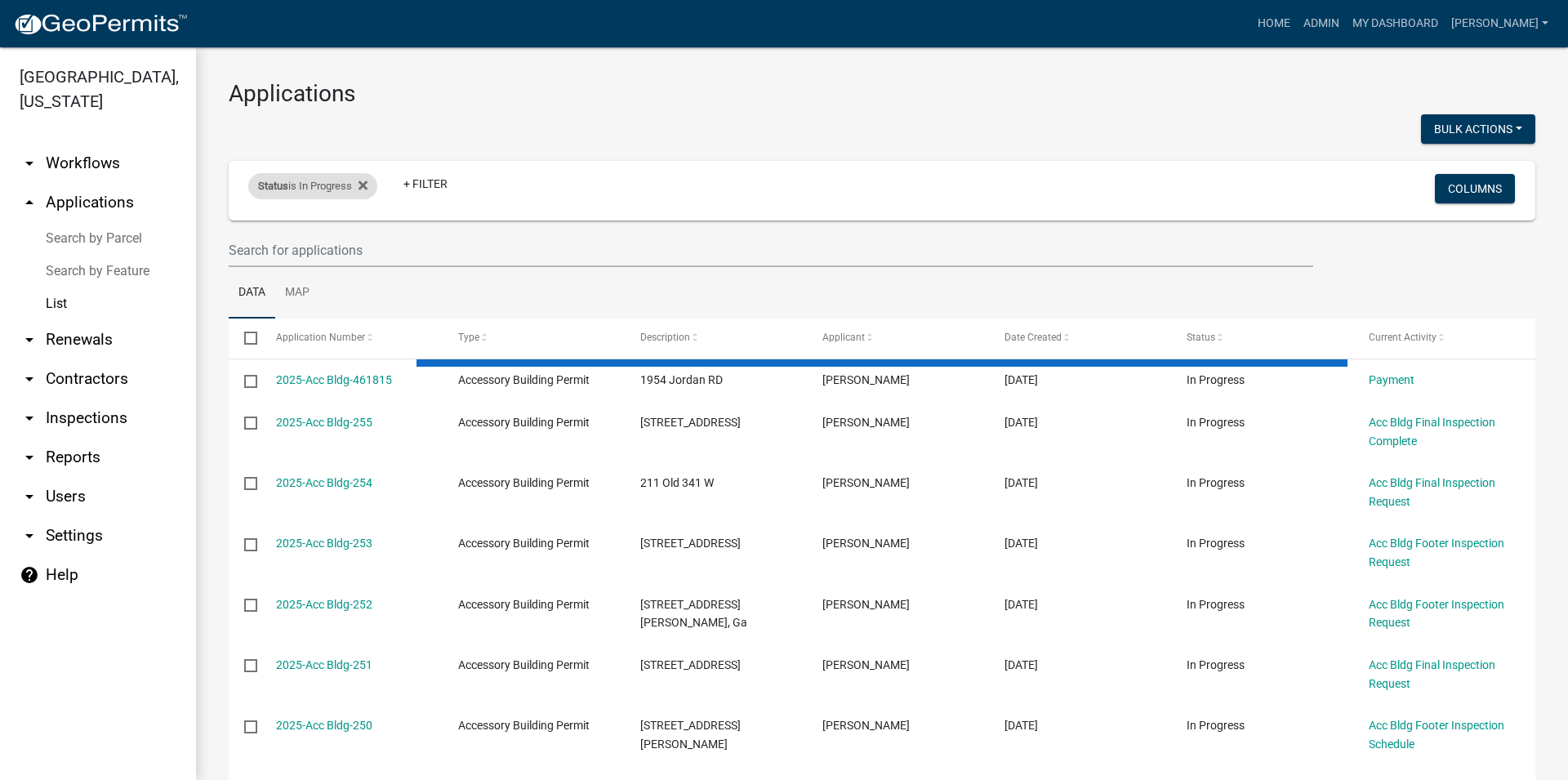
click at [376, 183] on div "Status is In Progress" at bounding box center [313, 185] width 129 height 26
select select "1"
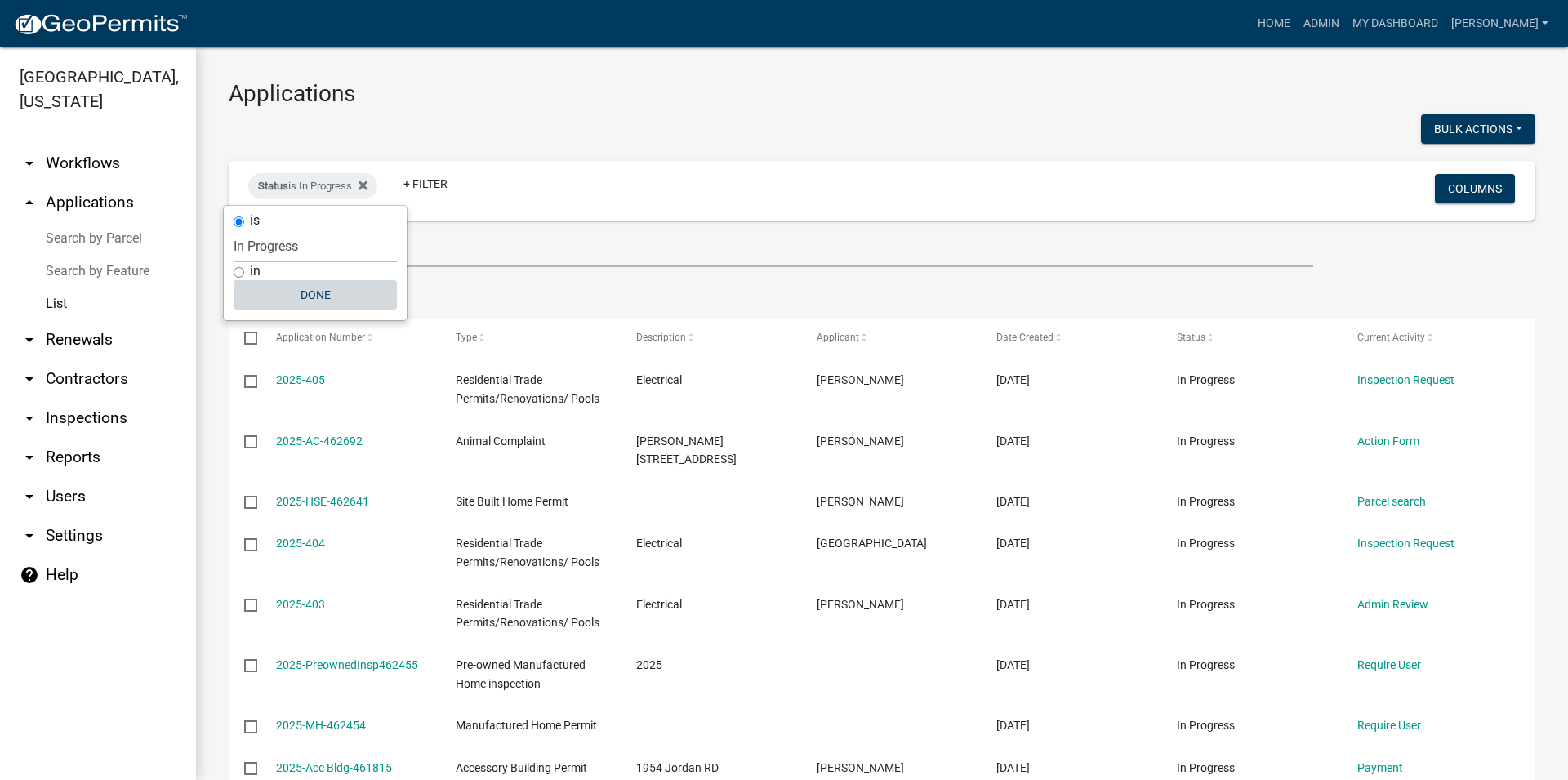
click at [345, 288] on button "Done" at bounding box center [315, 294] width 163 height 29
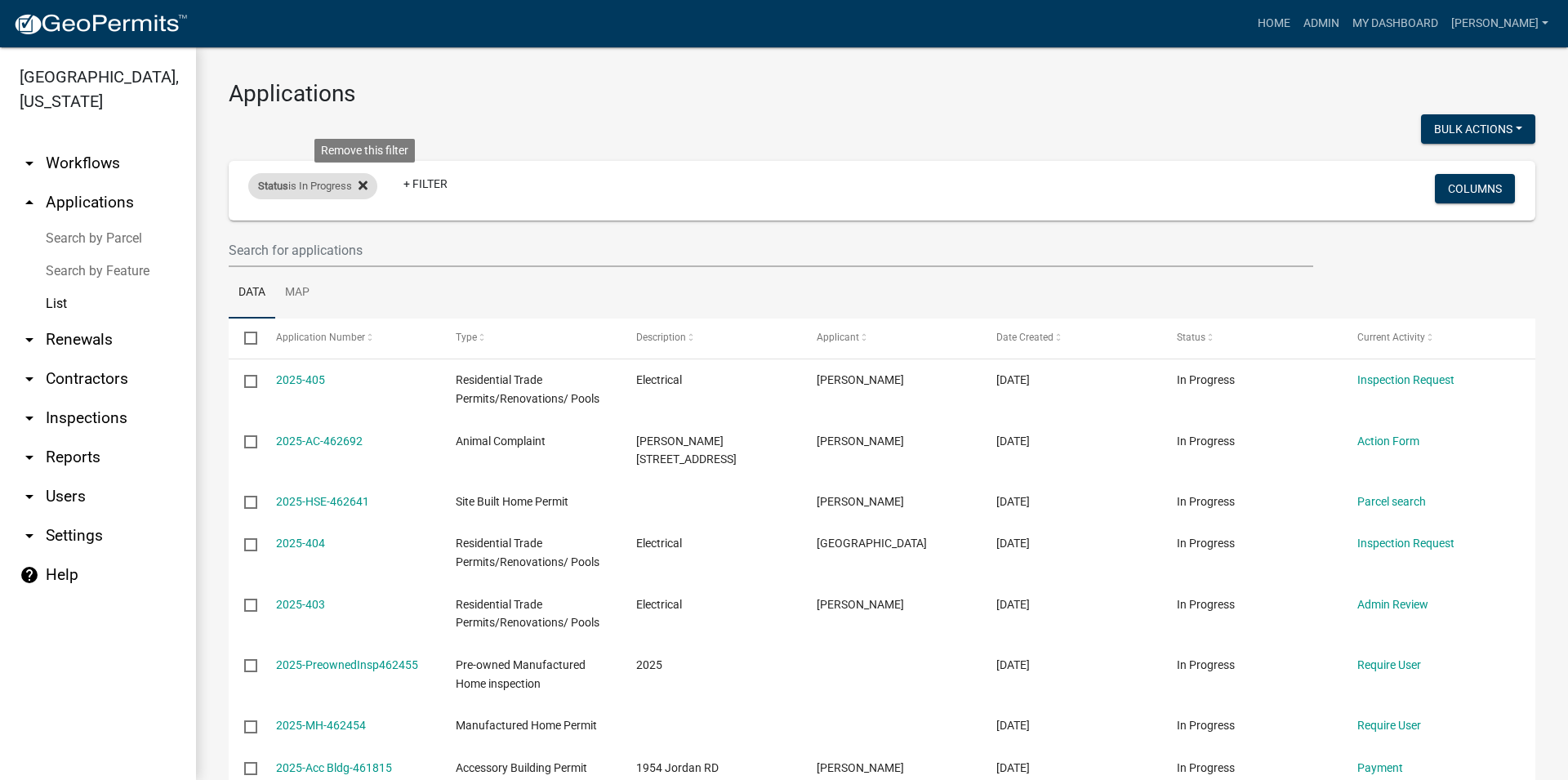
click at [367, 183] on icon at bounding box center [363, 185] width 9 height 9
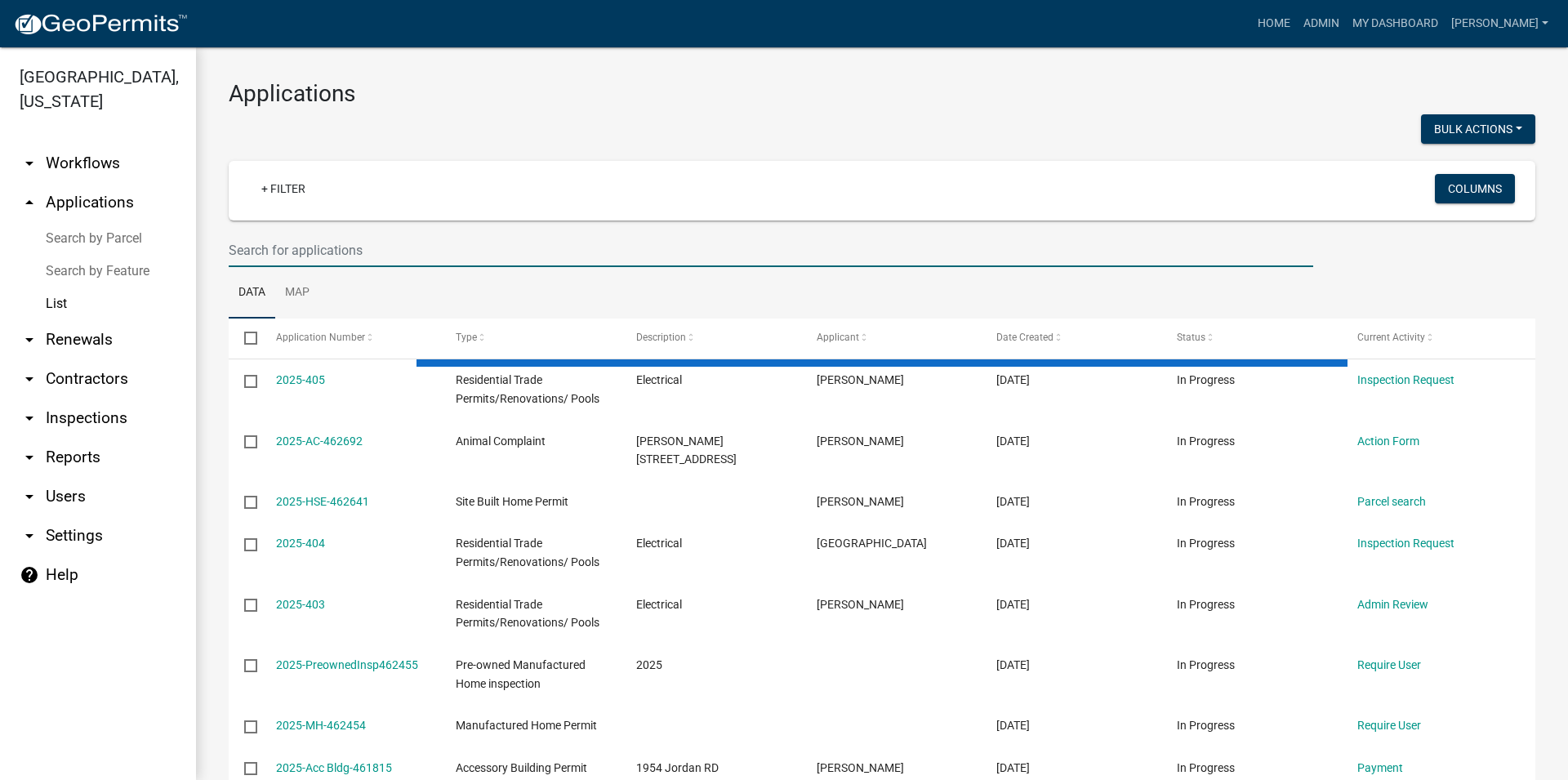
click at [357, 243] on input "text" at bounding box center [771, 250] width 1085 height 34
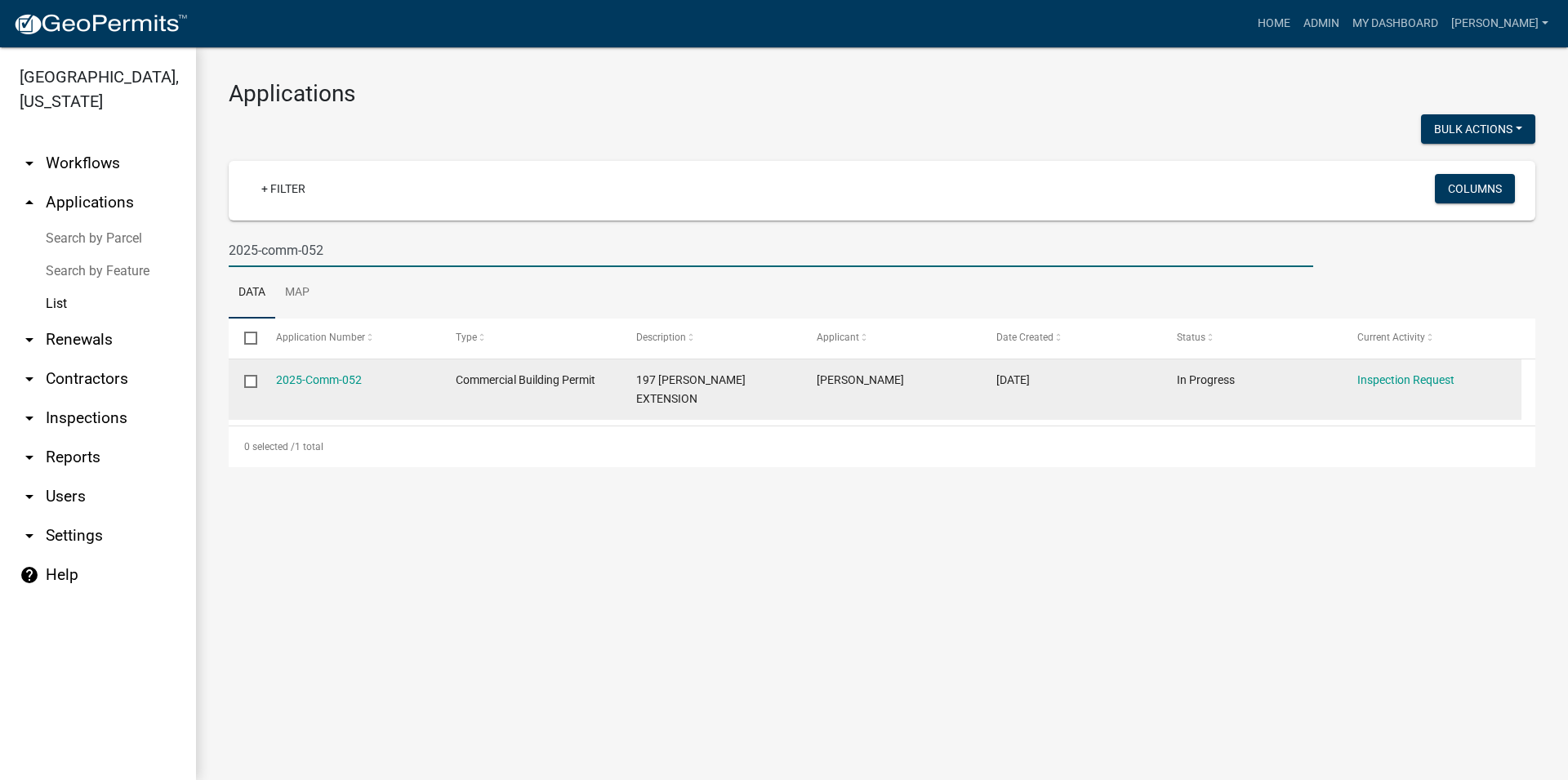
type input "2025-comm-052"
click at [1078, 387] on div "04/30/2025" at bounding box center [1071, 379] width 149 height 19
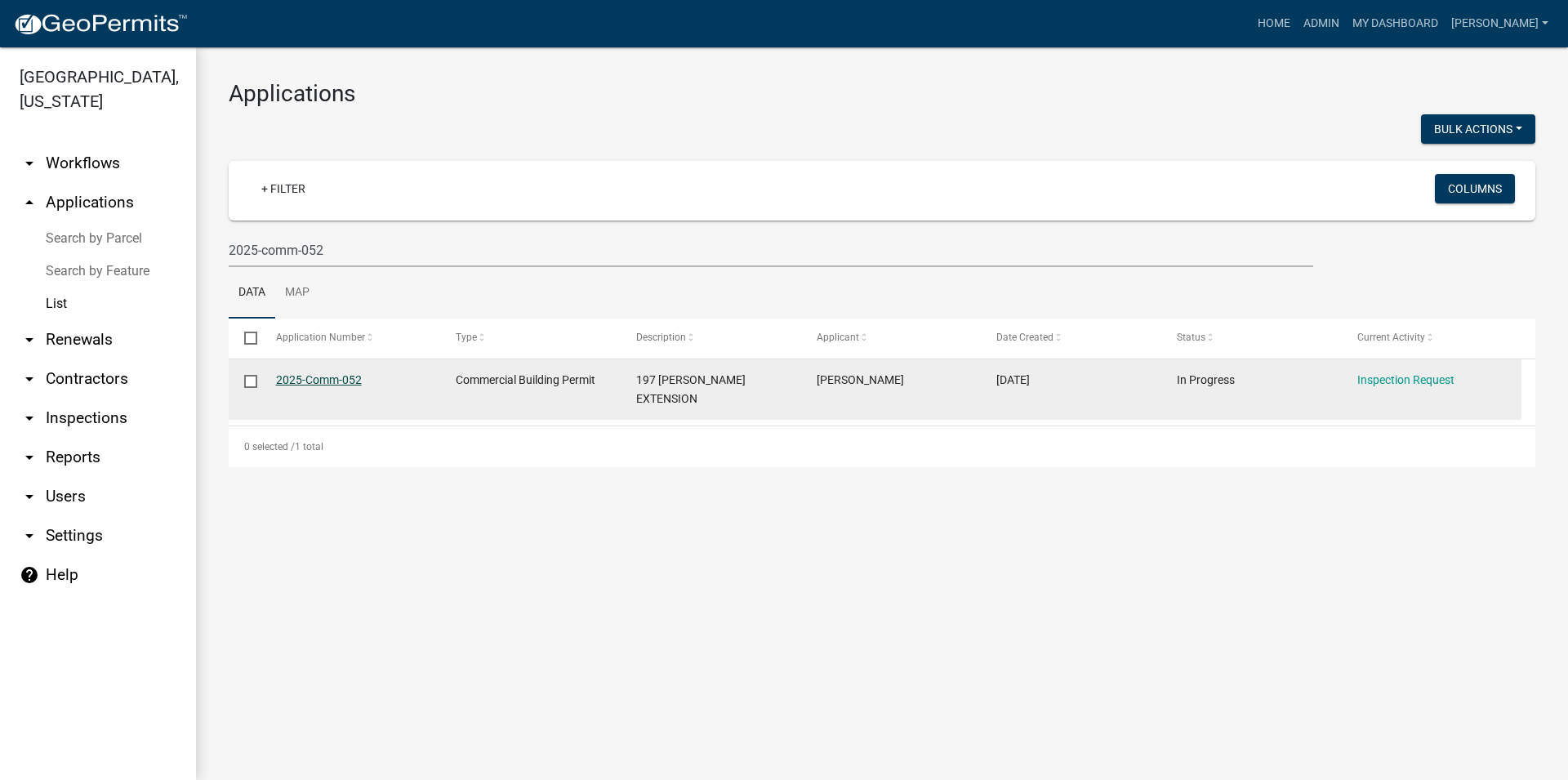
click at [343, 378] on link "2025-Comm-052" at bounding box center [318, 379] width 86 height 13
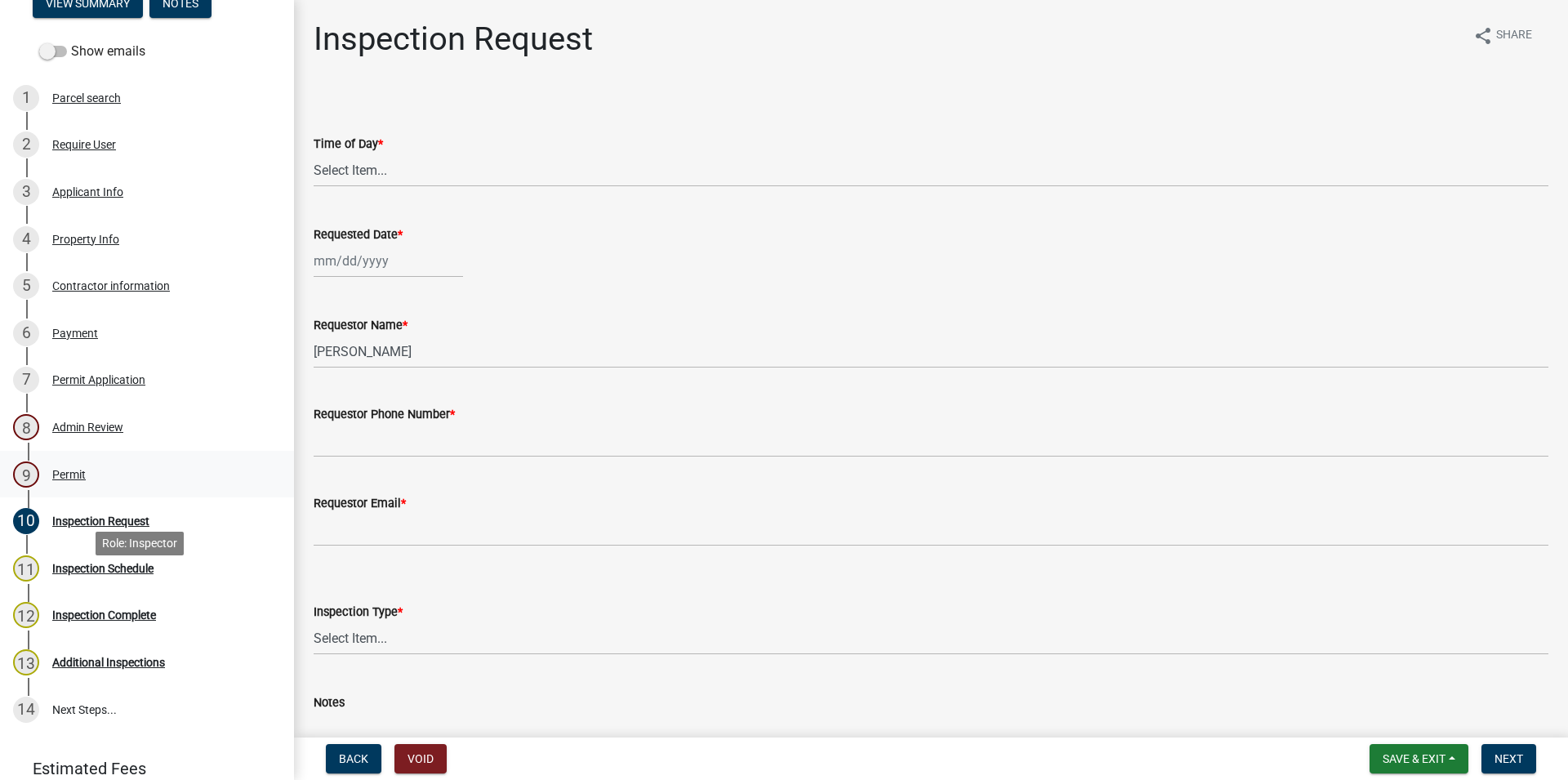
scroll to position [135, 0]
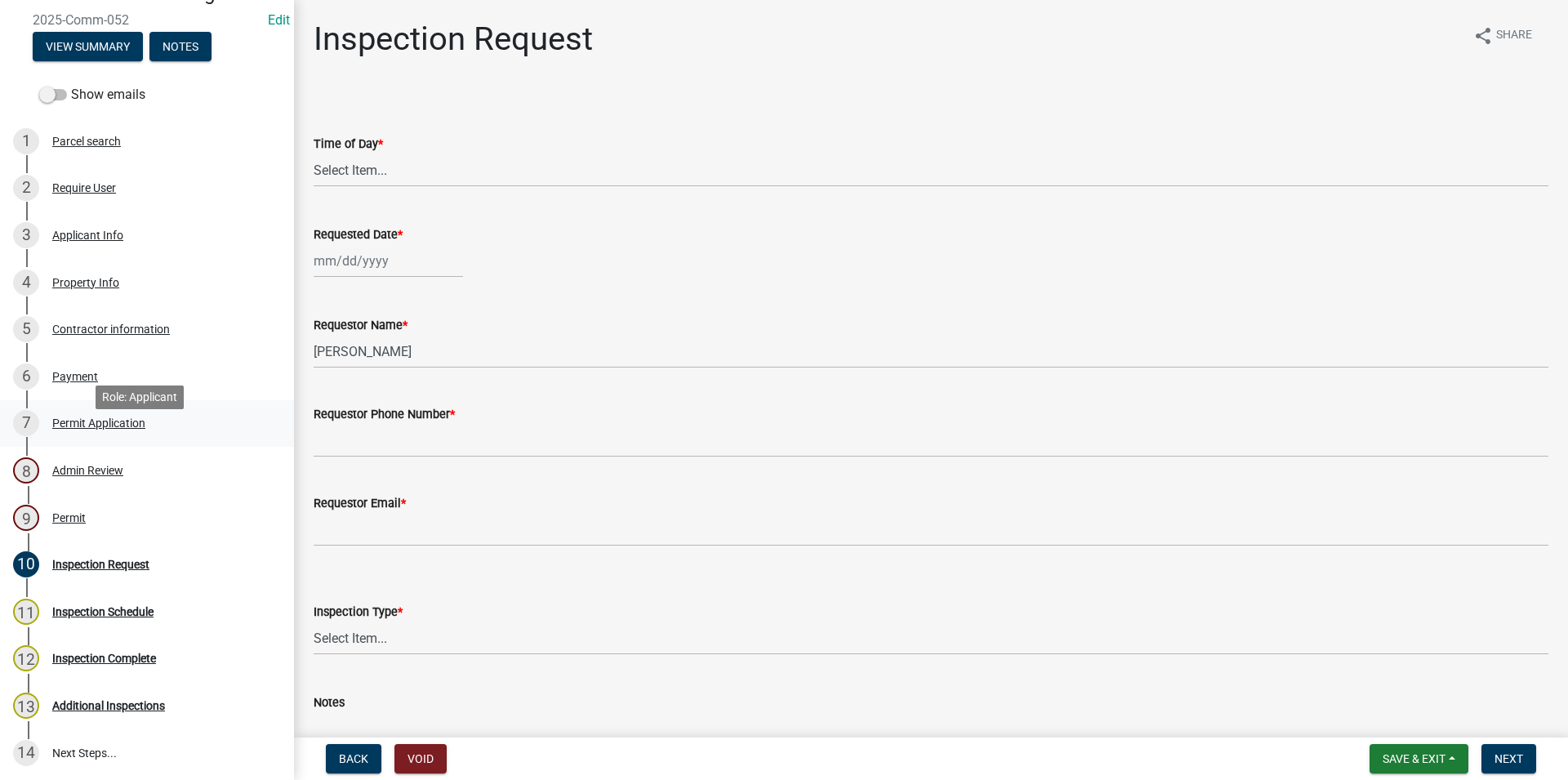
click at [194, 436] on div "7 Permit Application" at bounding box center [140, 422] width 255 height 26
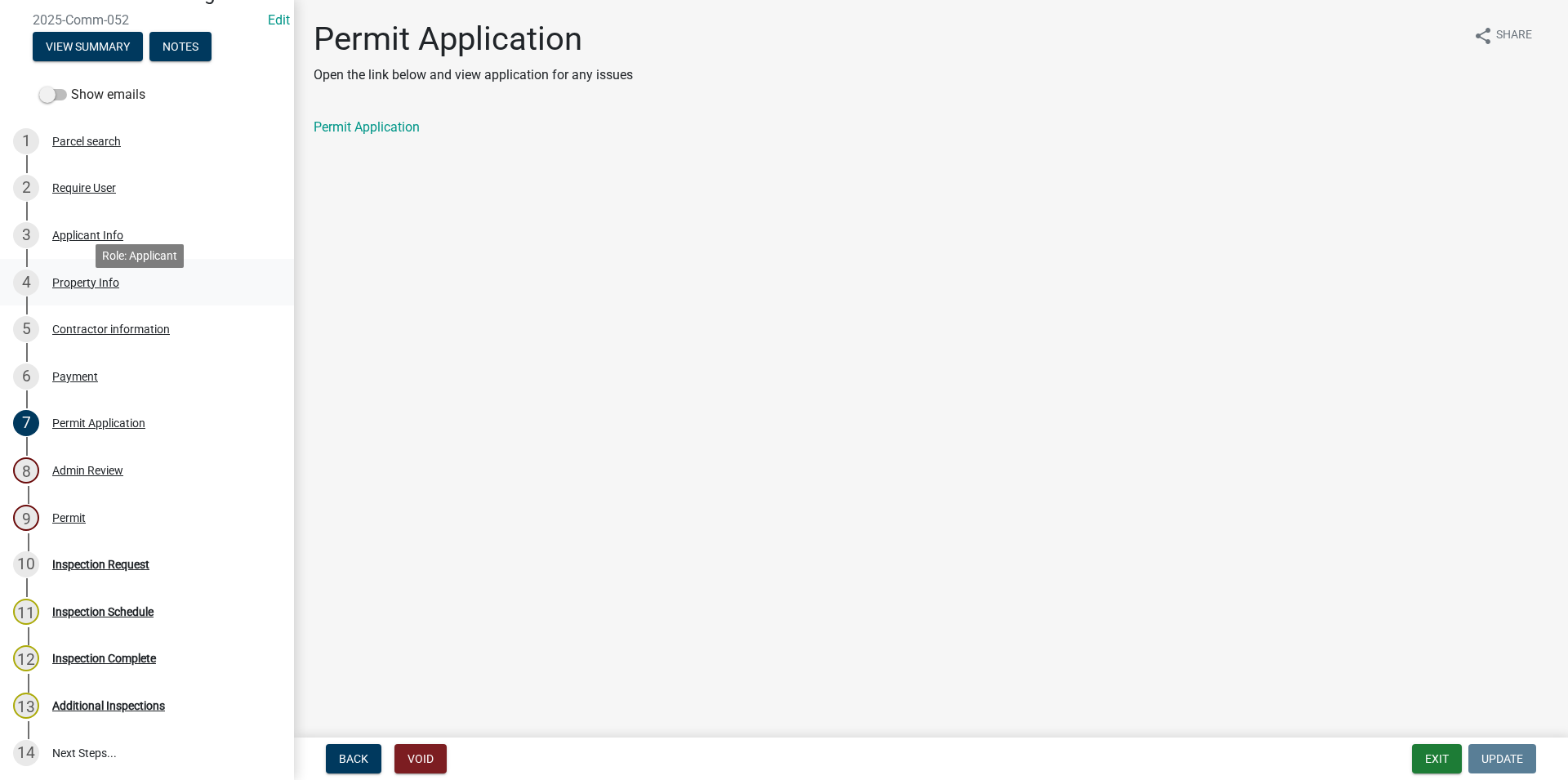
click at [115, 295] on div "4 Property Info" at bounding box center [140, 282] width 255 height 26
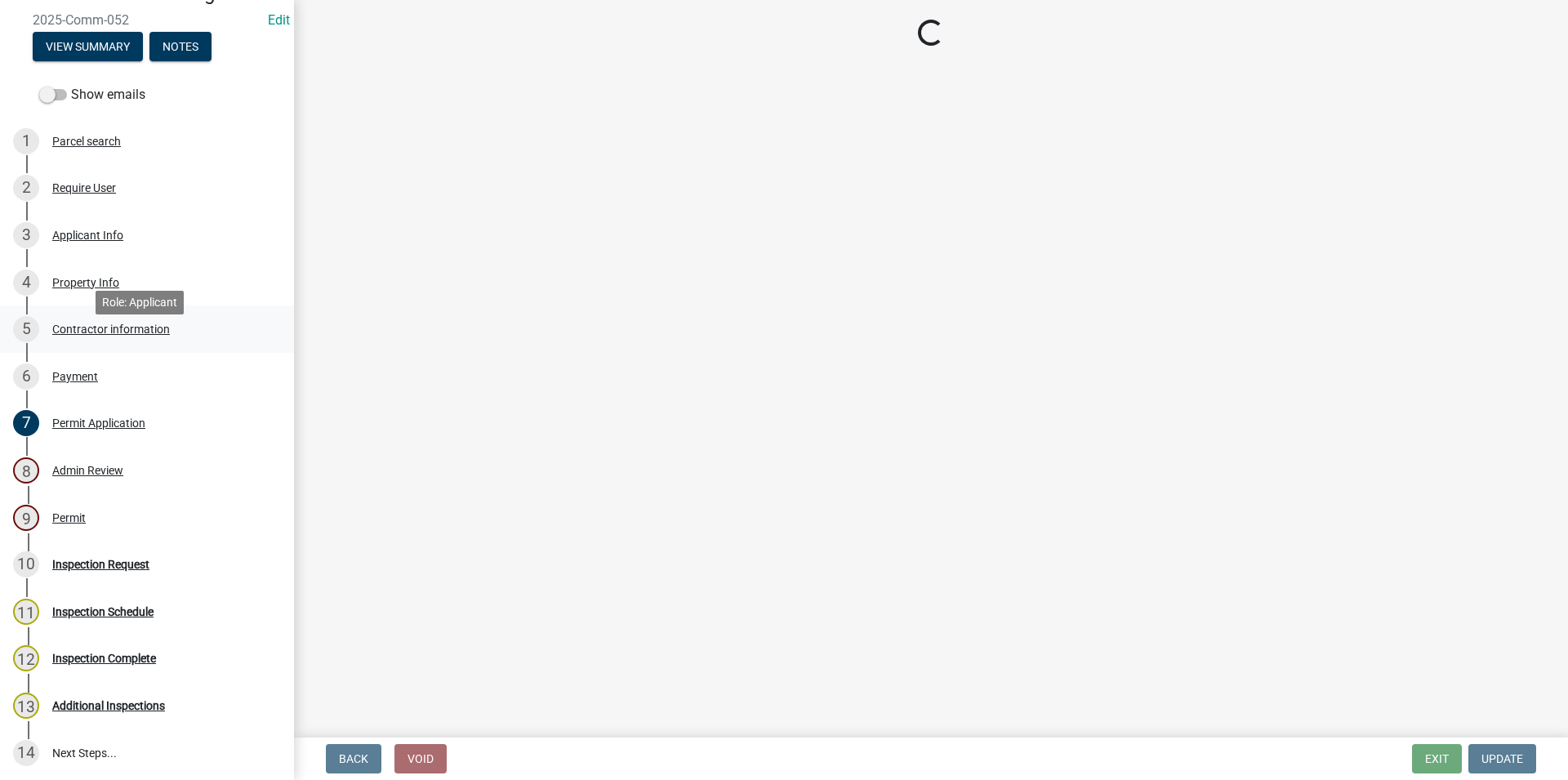
click at [122, 335] on div "Contractor information" at bounding box center [111, 329] width 118 height 12
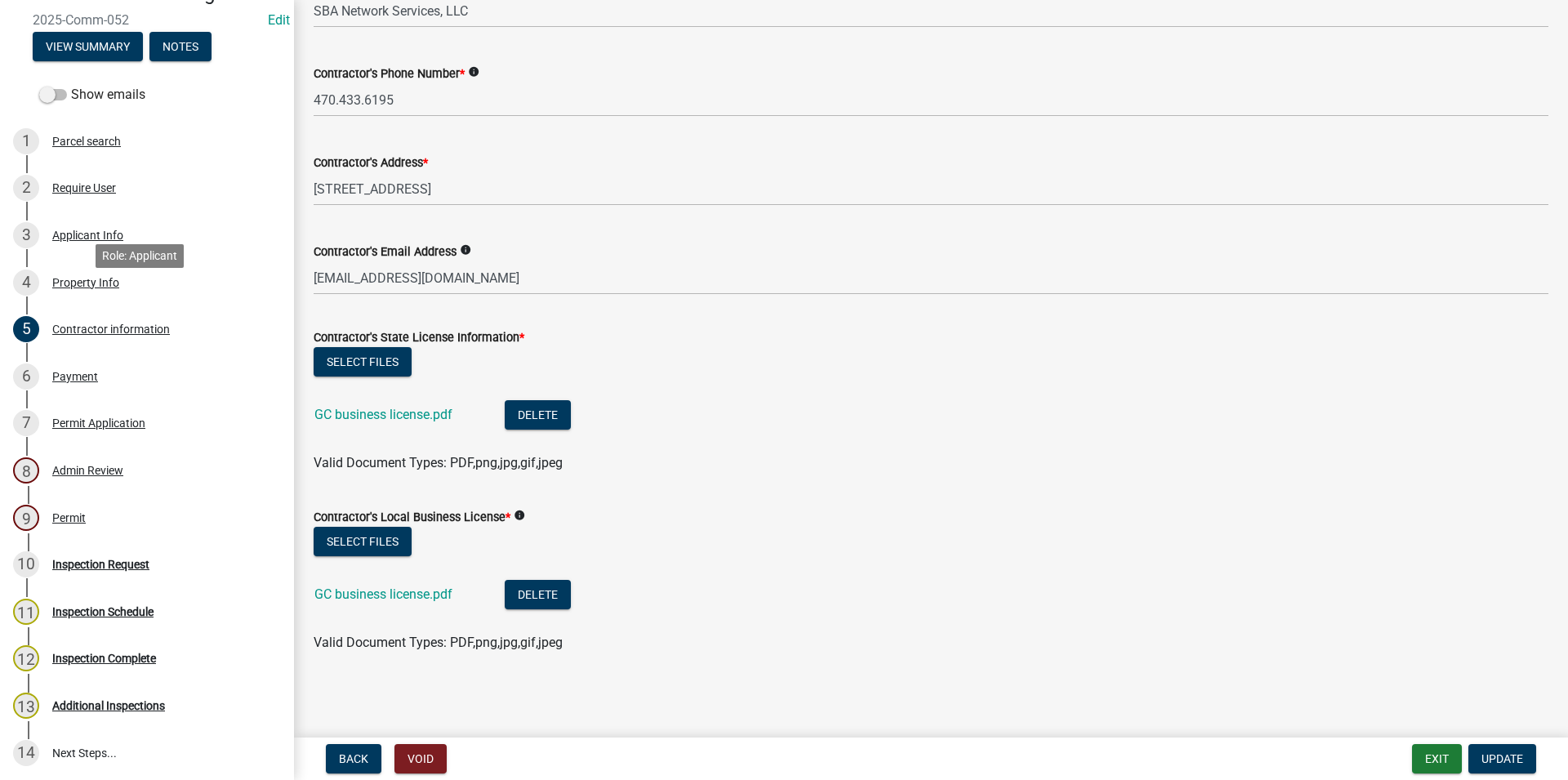
click at [150, 295] on div "4 Property Info" at bounding box center [140, 282] width 255 height 26
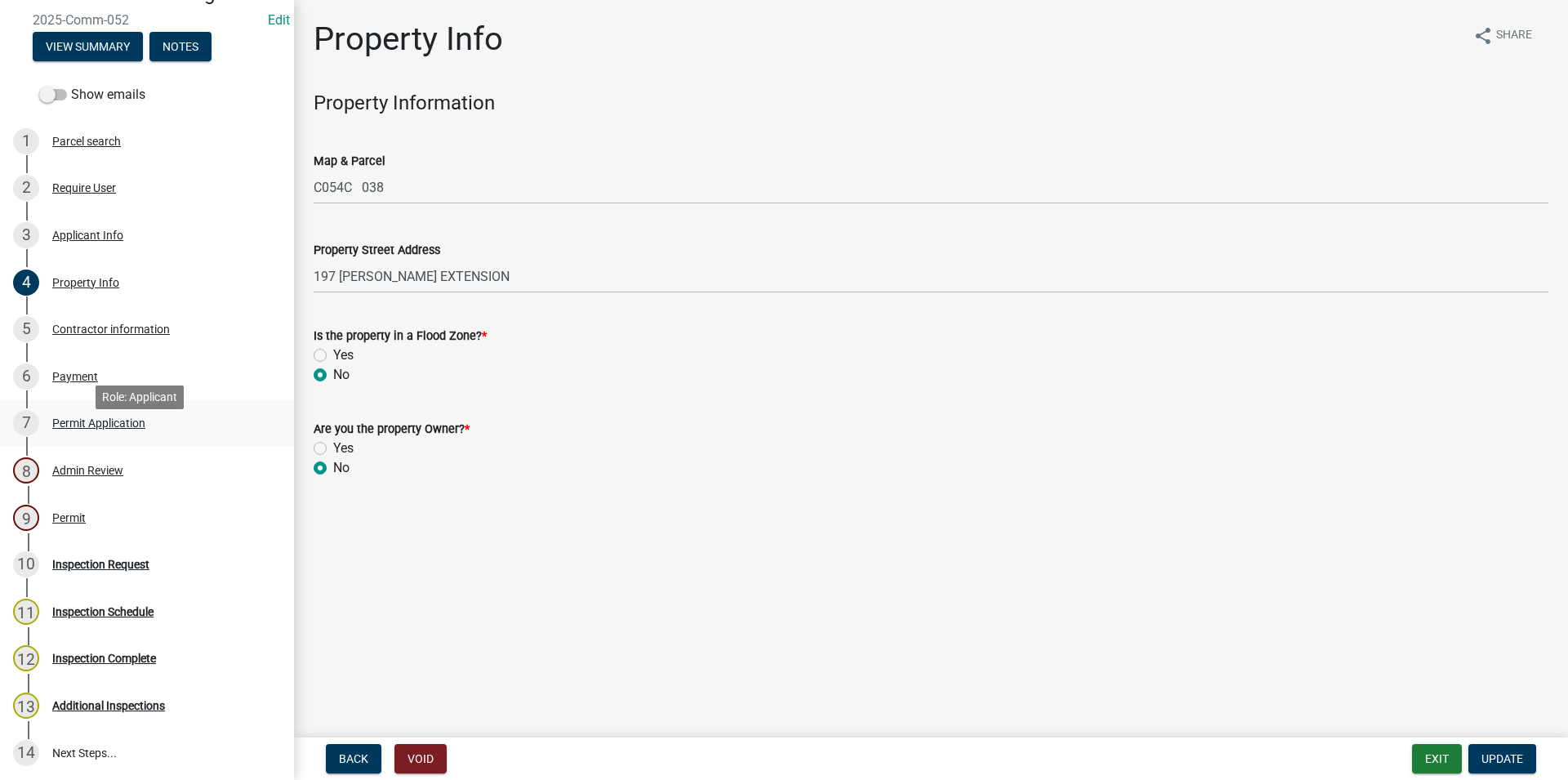
click at [161, 426] on link "7 Permit Application" at bounding box center [147, 423] width 294 height 47
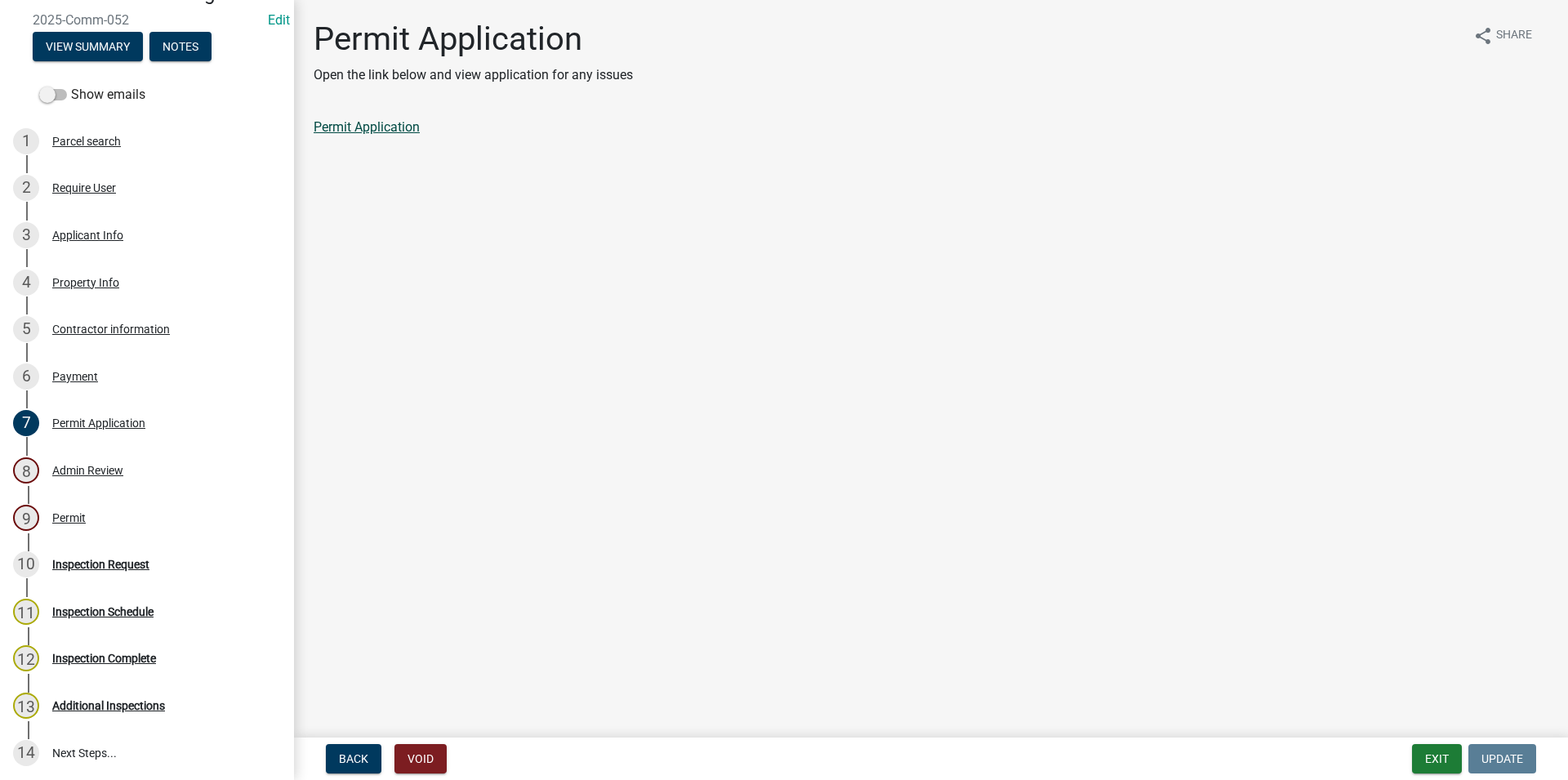
click at [394, 129] on link "Permit Application" at bounding box center [367, 126] width 106 height 15
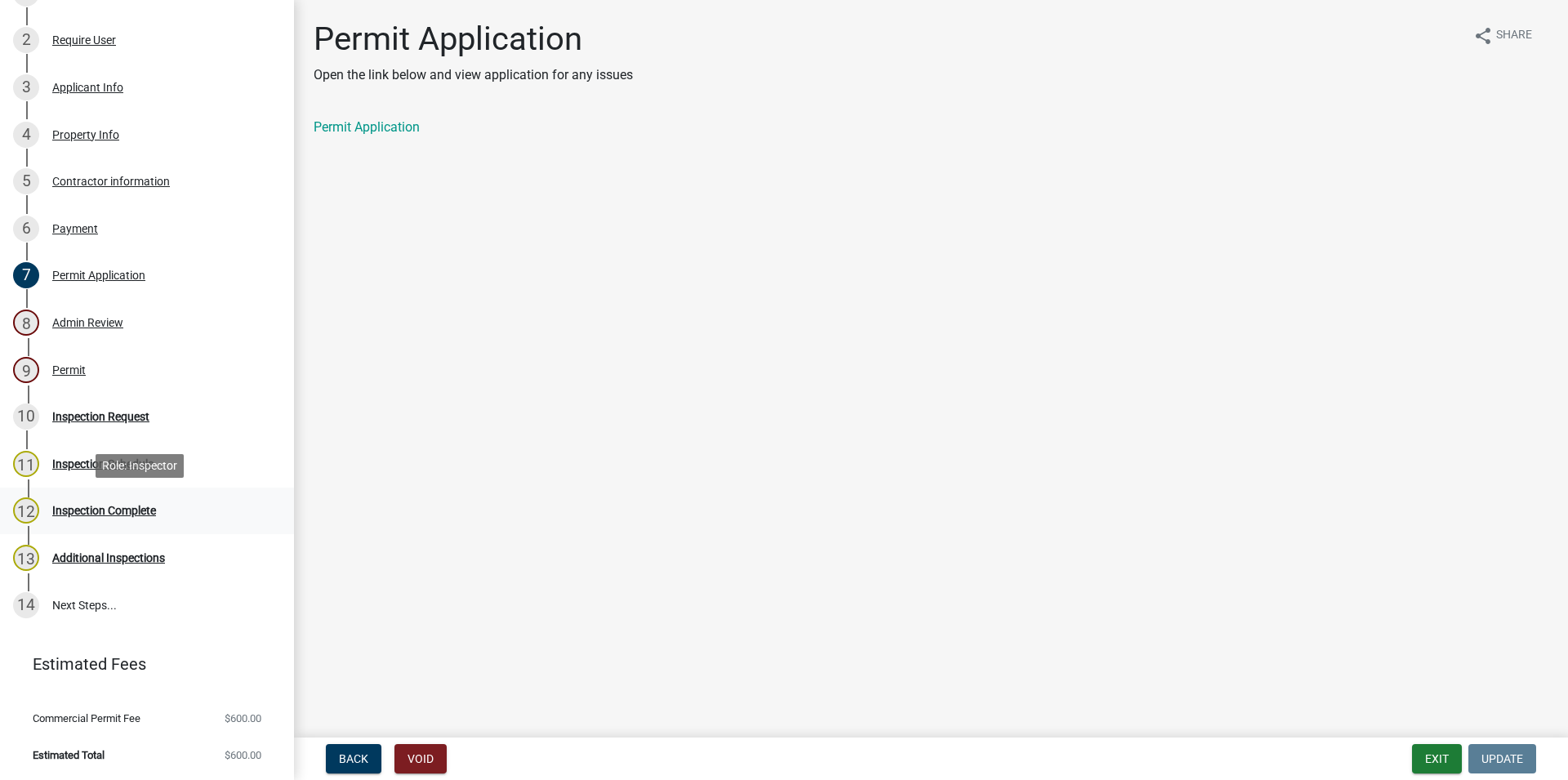
scroll to position [301, 0]
click at [150, 422] on div "Inspection Request" at bounding box center [101, 416] width 98 height 12
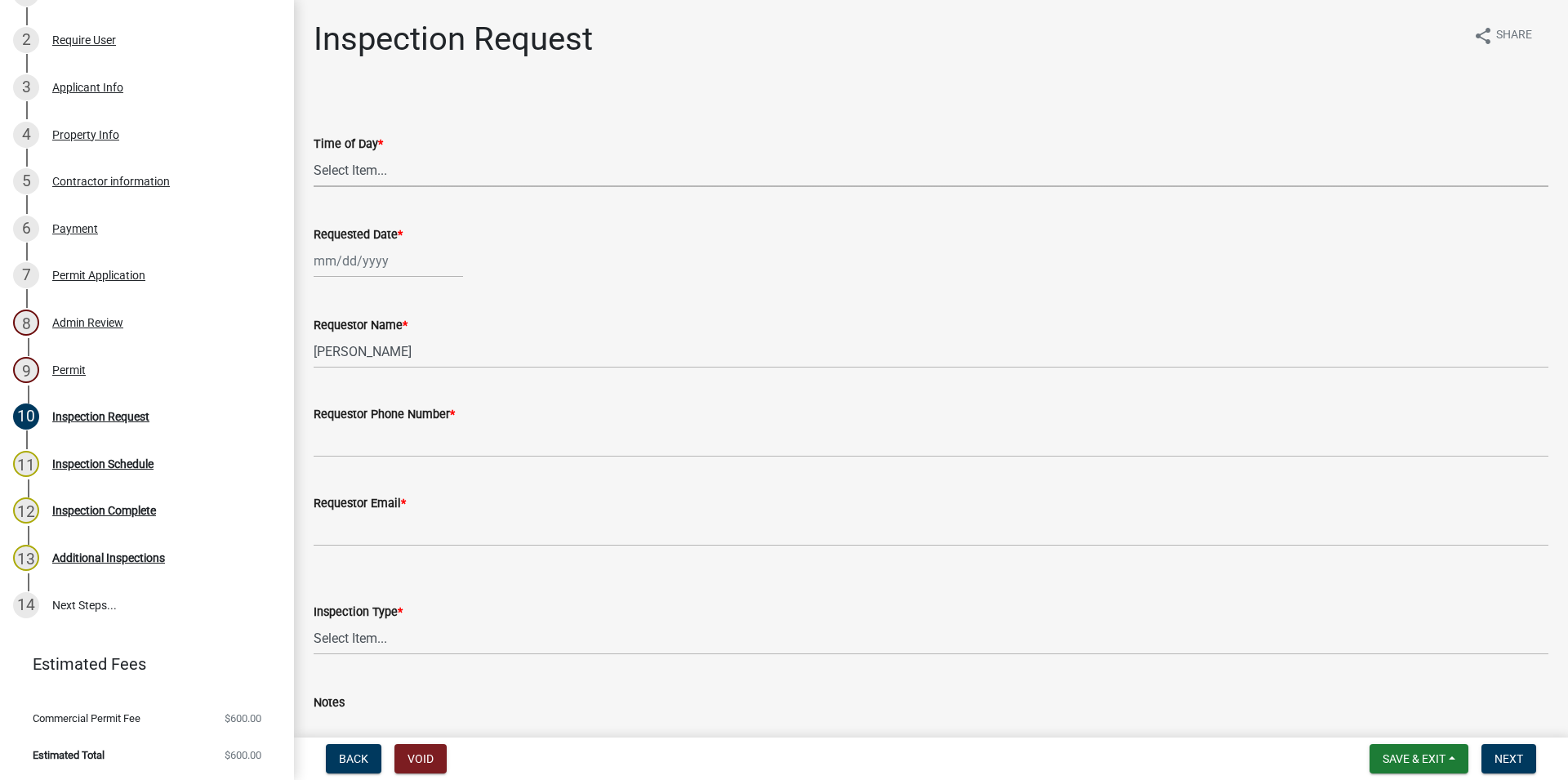
click at [314, 153] on select "Select Item... AM PM" at bounding box center [931, 170] width 1235 height 34
click at [494, 138] on div "Time of Day *" at bounding box center [931, 144] width 1235 height 20
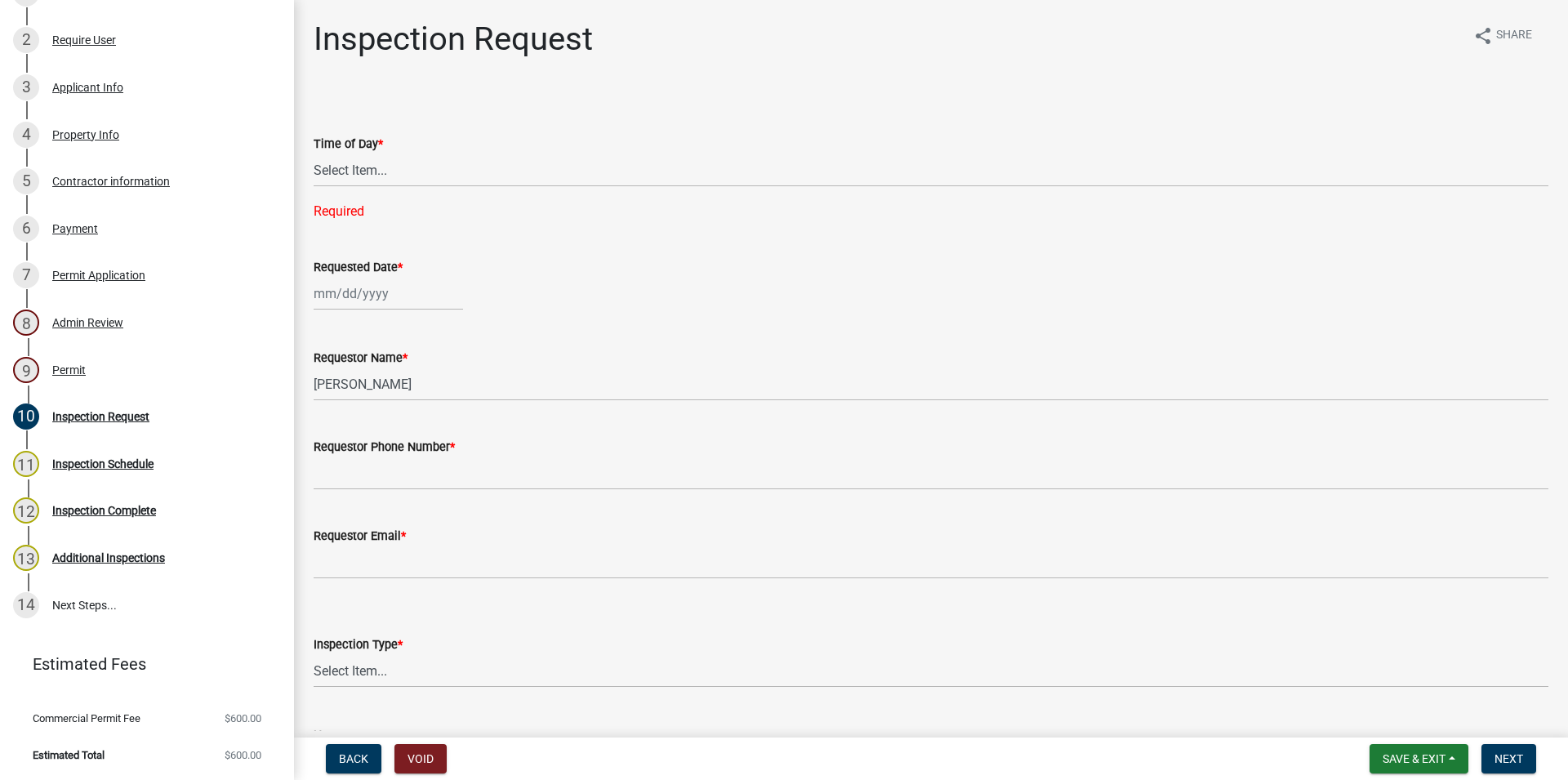
scroll to position [168, 0]
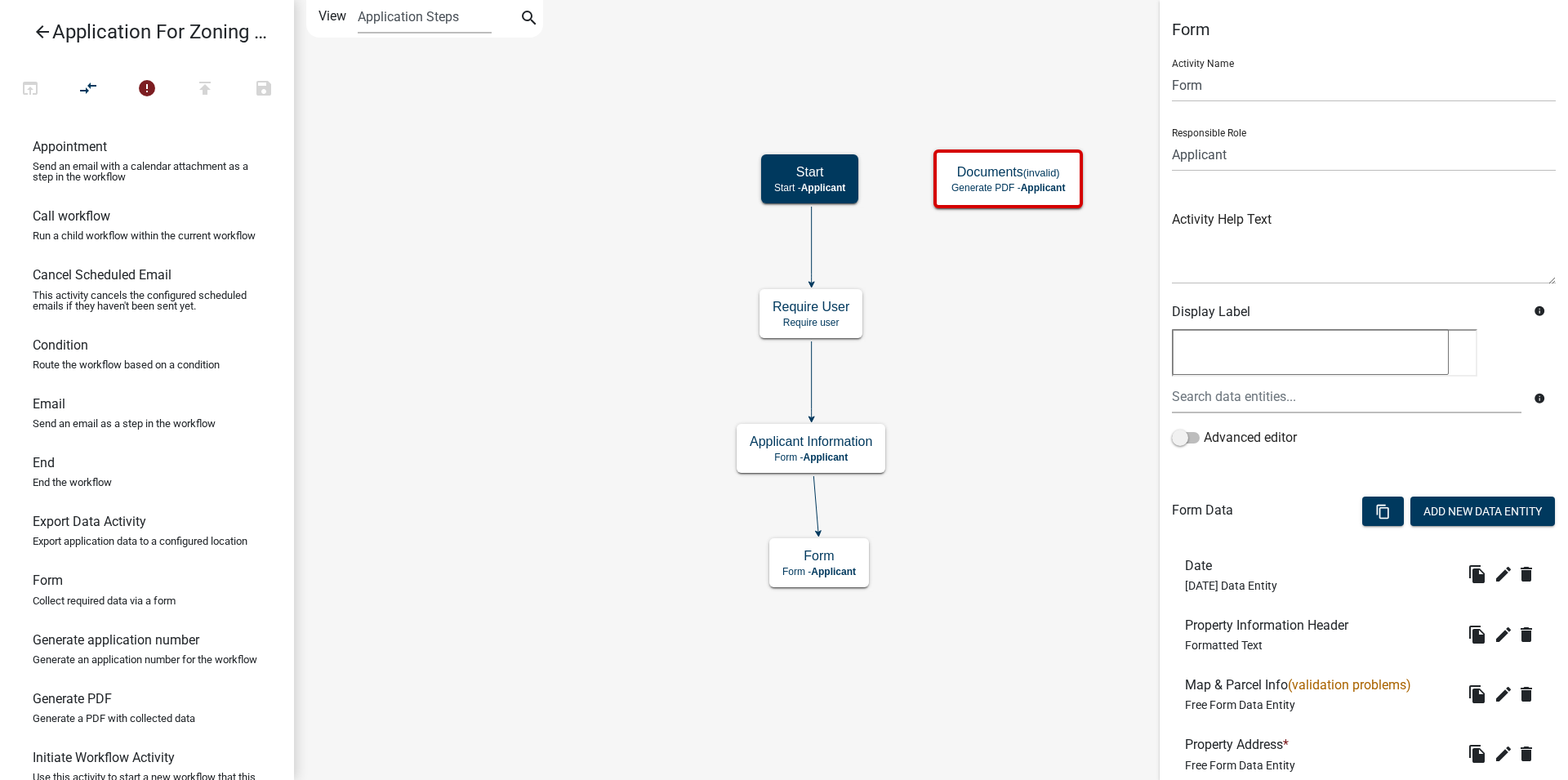
scroll to position [250, 0]
